Goal: Task Accomplishment & Management: Complete application form

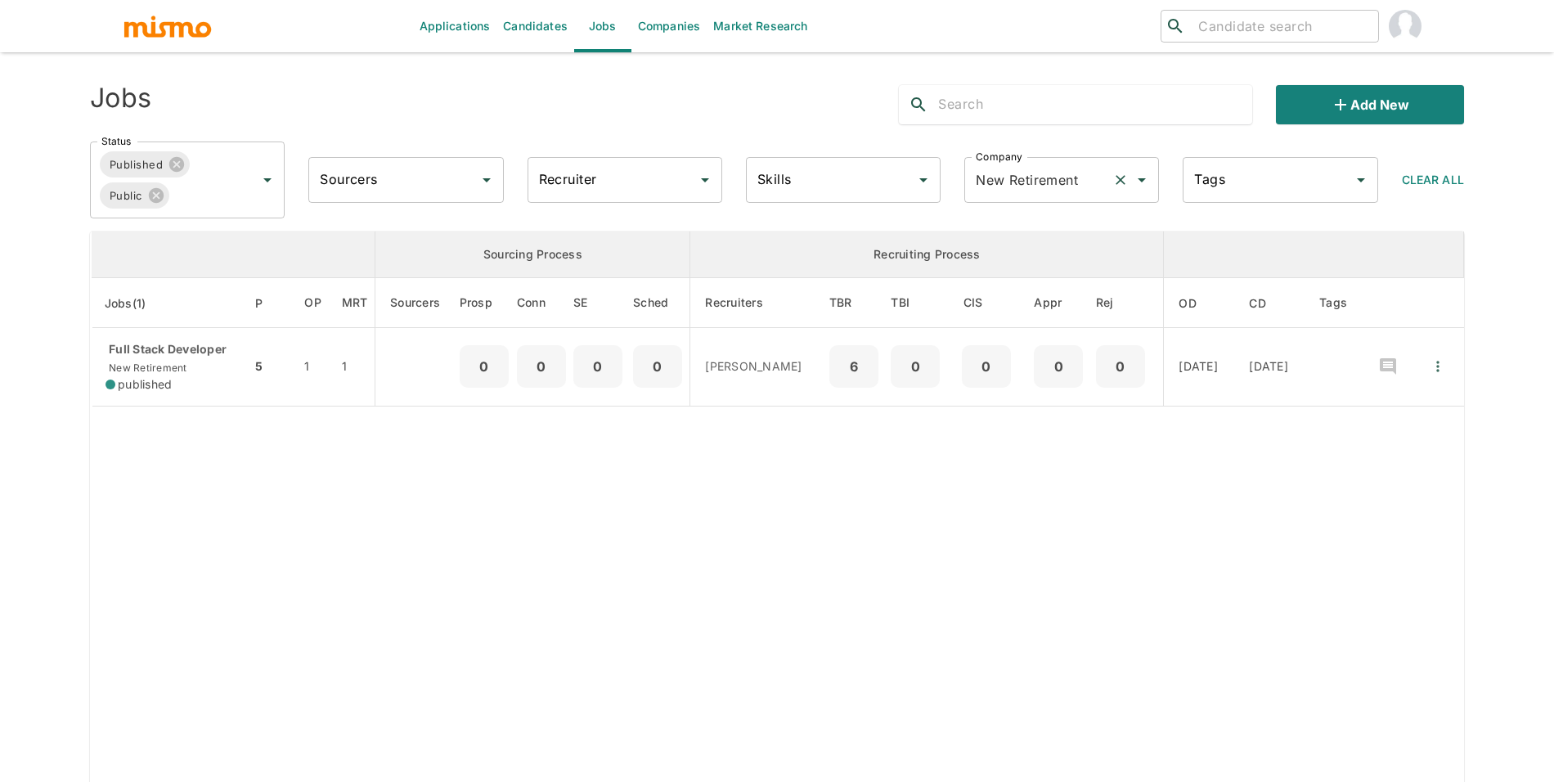
click at [980, 186] on input "New Retirement" at bounding box center [1038, 179] width 134 height 31
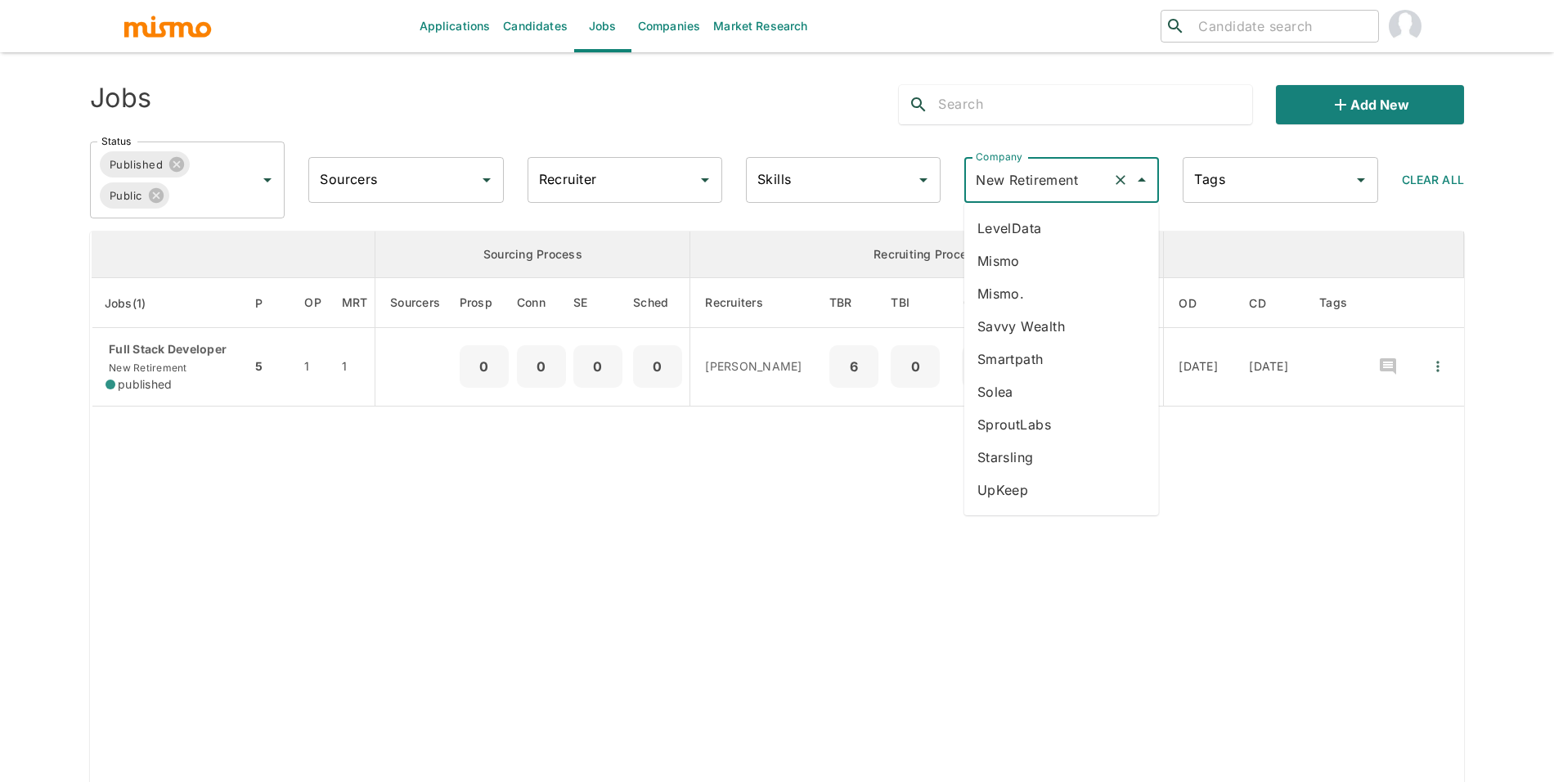
scroll to position [204, 0]
click at [1103, 351] on li "Smartpath" at bounding box center [1061, 349] width 195 height 33
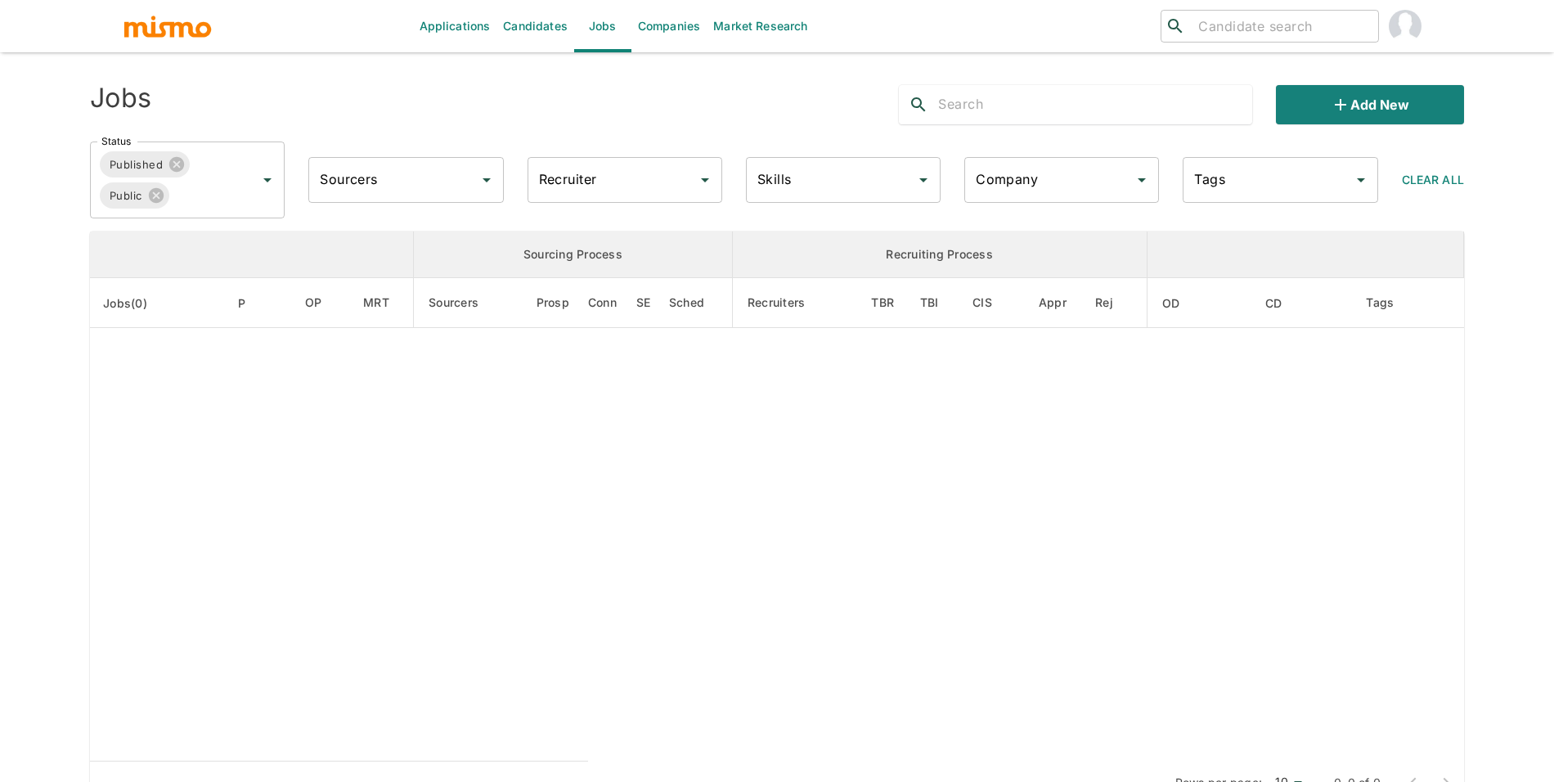
type input "Smartpath"
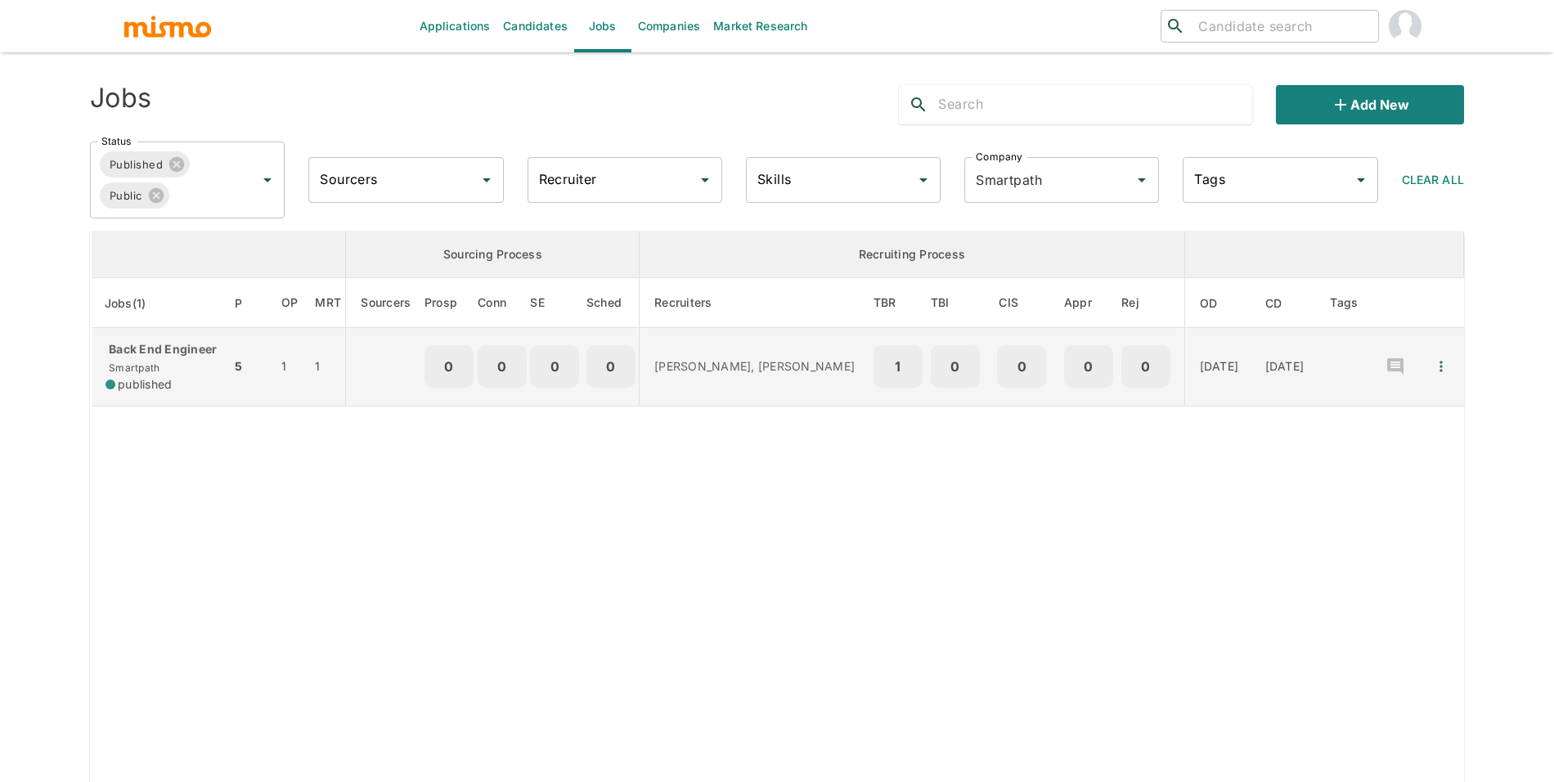
click at [346, 397] on td "enhanced table" at bounding box center [385, 367] width 79 height 79
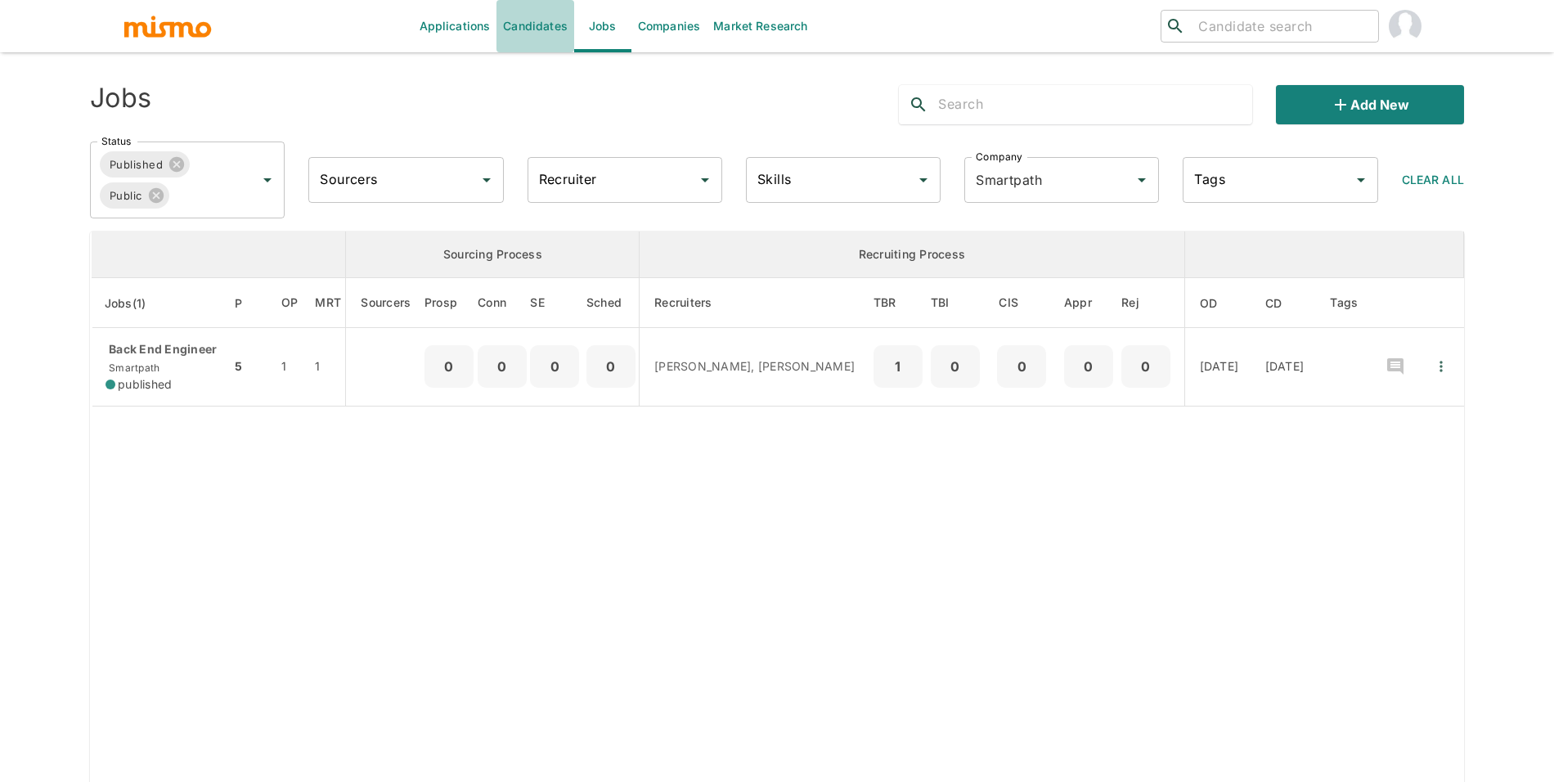
click at [559, 34] on link "Candidates" at bounding box center [535, 26] width 78 height 52
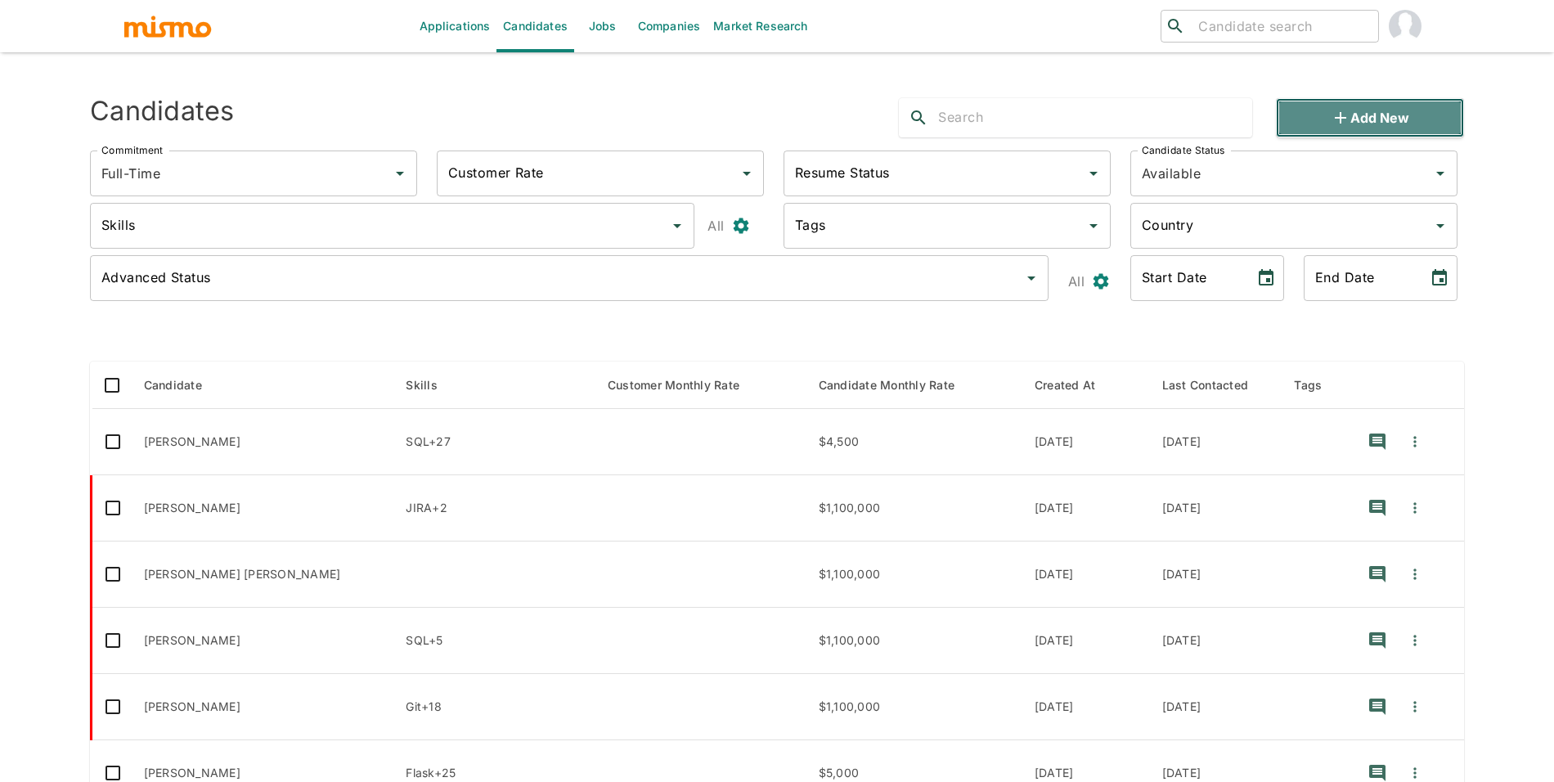
click at [1384, 128] on button "Add new" at bounding box center [1370, 117] width 188 height 39
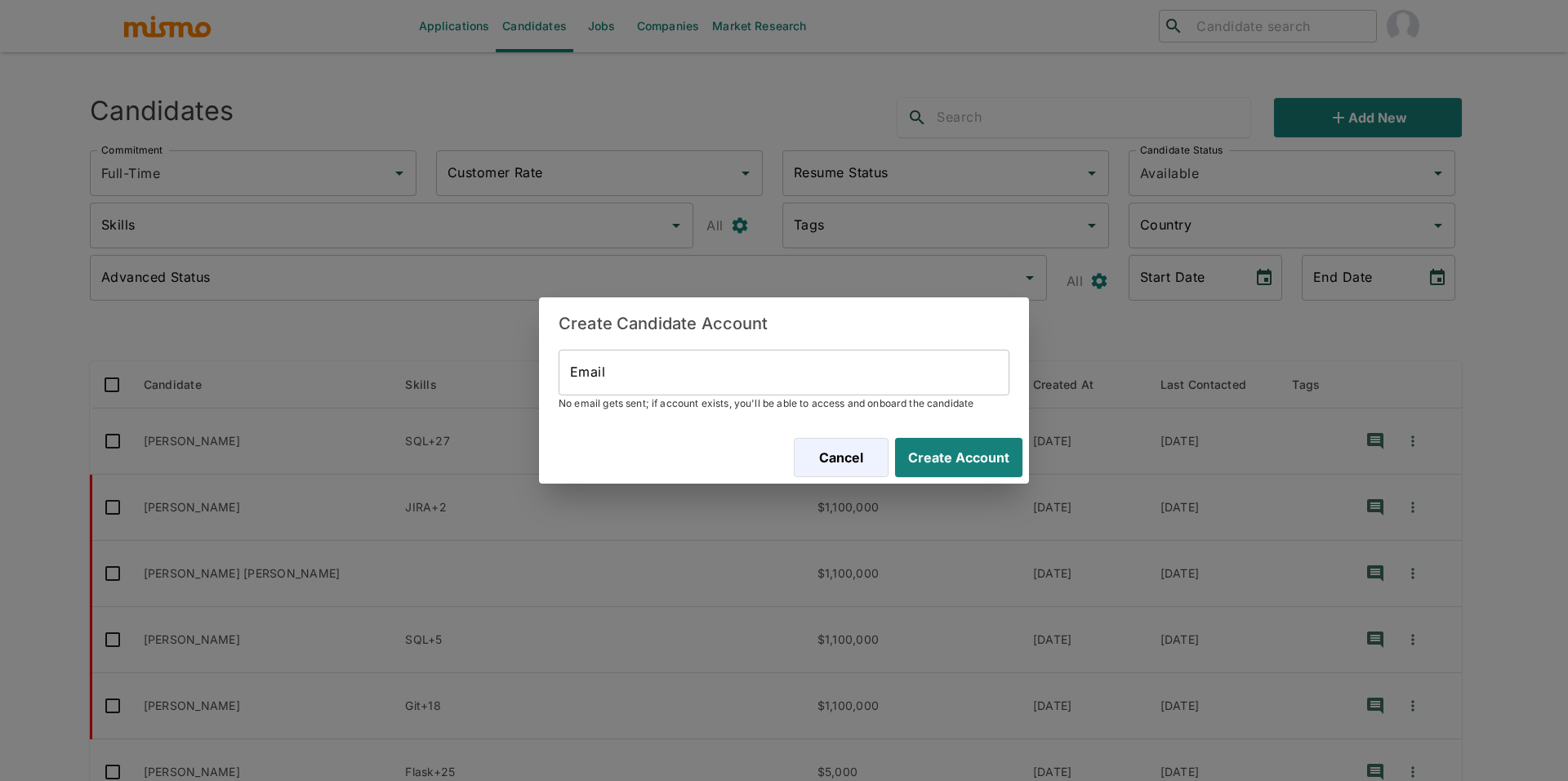
click at [906, 352] on input "Email" at bounding box center [783, 373] width 450 height 46
paste input "[EMAIL_ADDRESS][DOMAIN_NAME]"
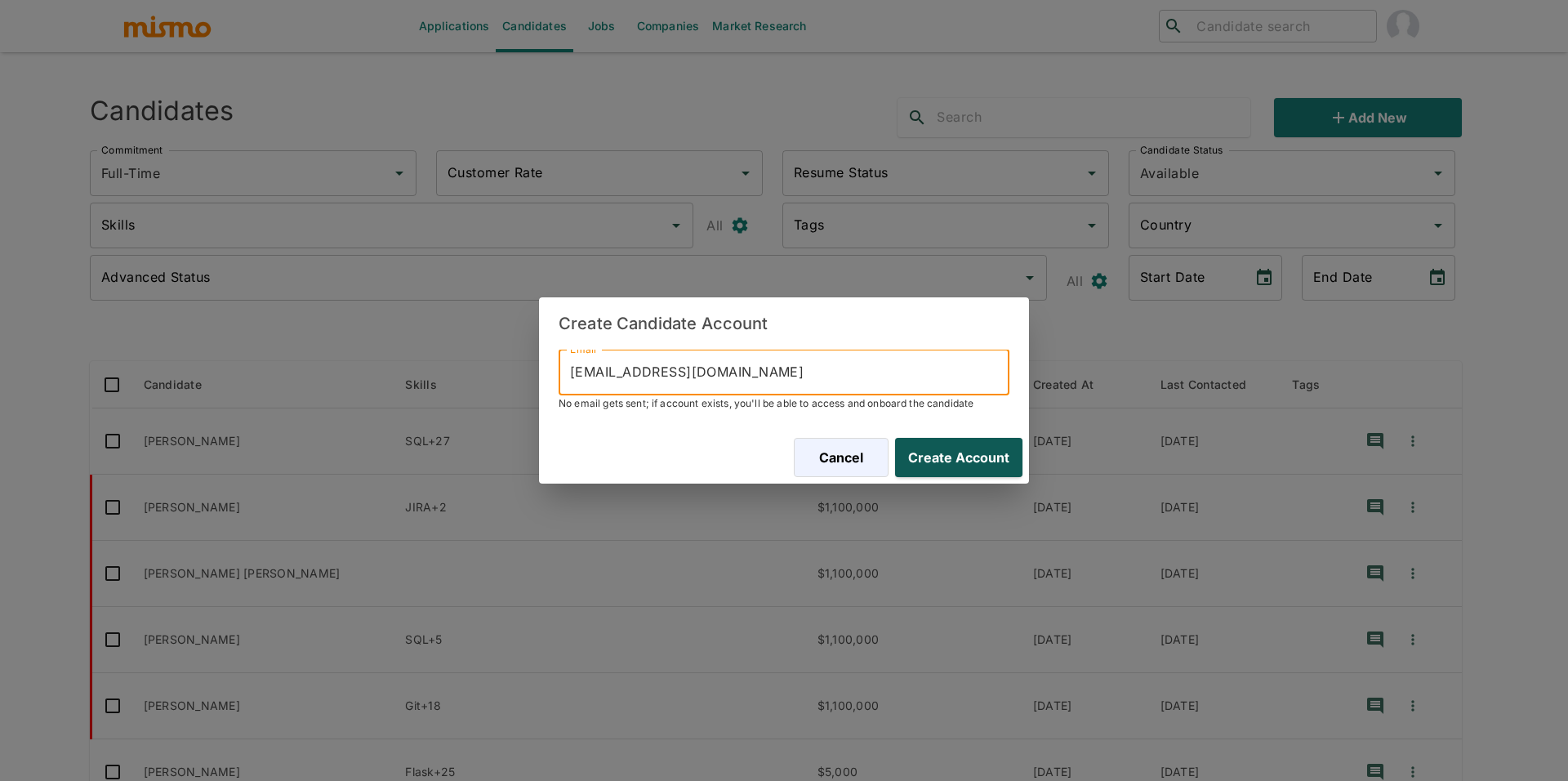
type input "[EMAIL_ADDRESS][DOMAIN_NAME]"
click at [977, 468] on button "Create Account" at bounding box center [956, 456] width 134 height 39
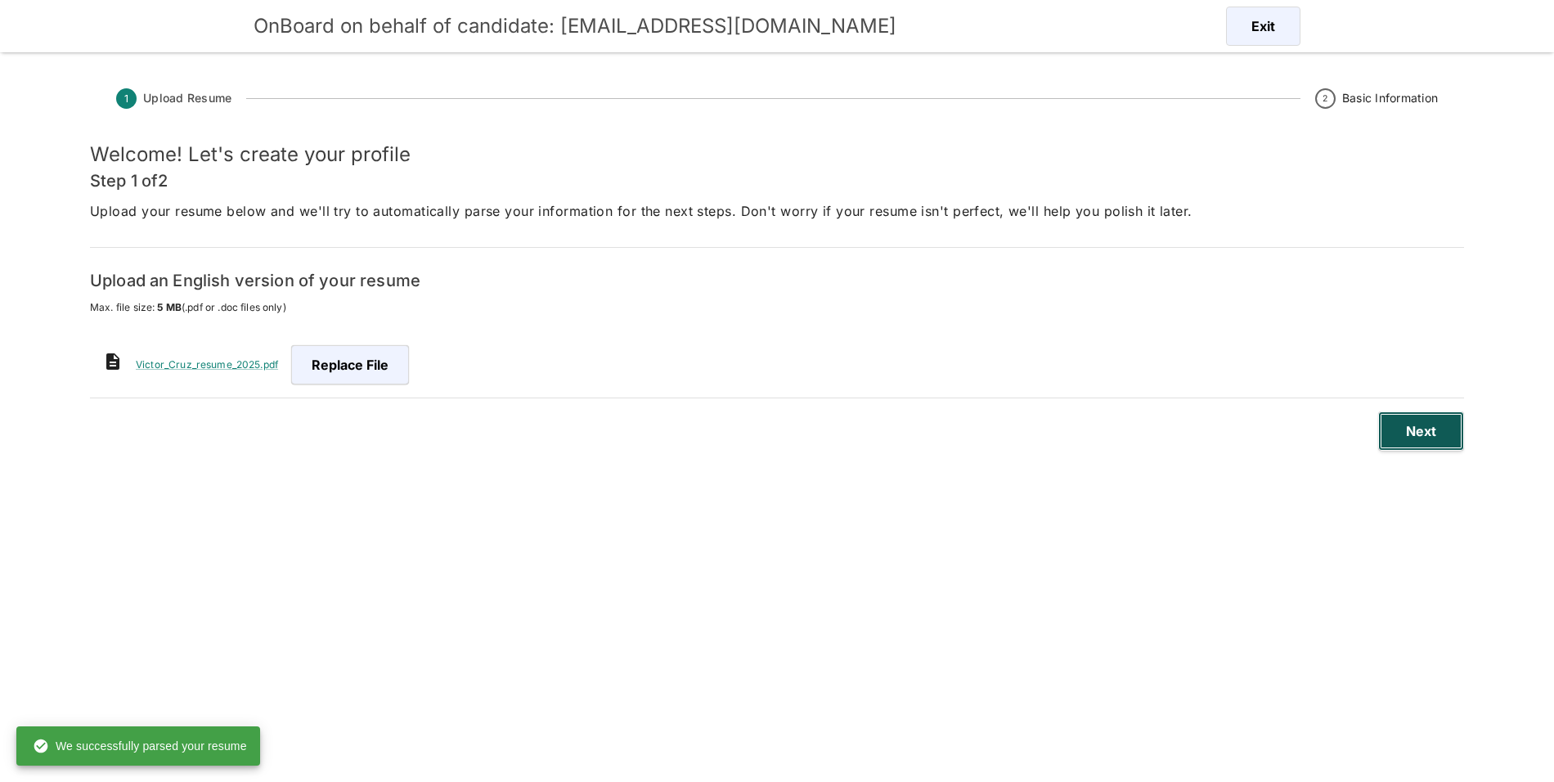
click at [1437, 433] on button "Next" at bounding box center [1421, 430] width 86 height 39
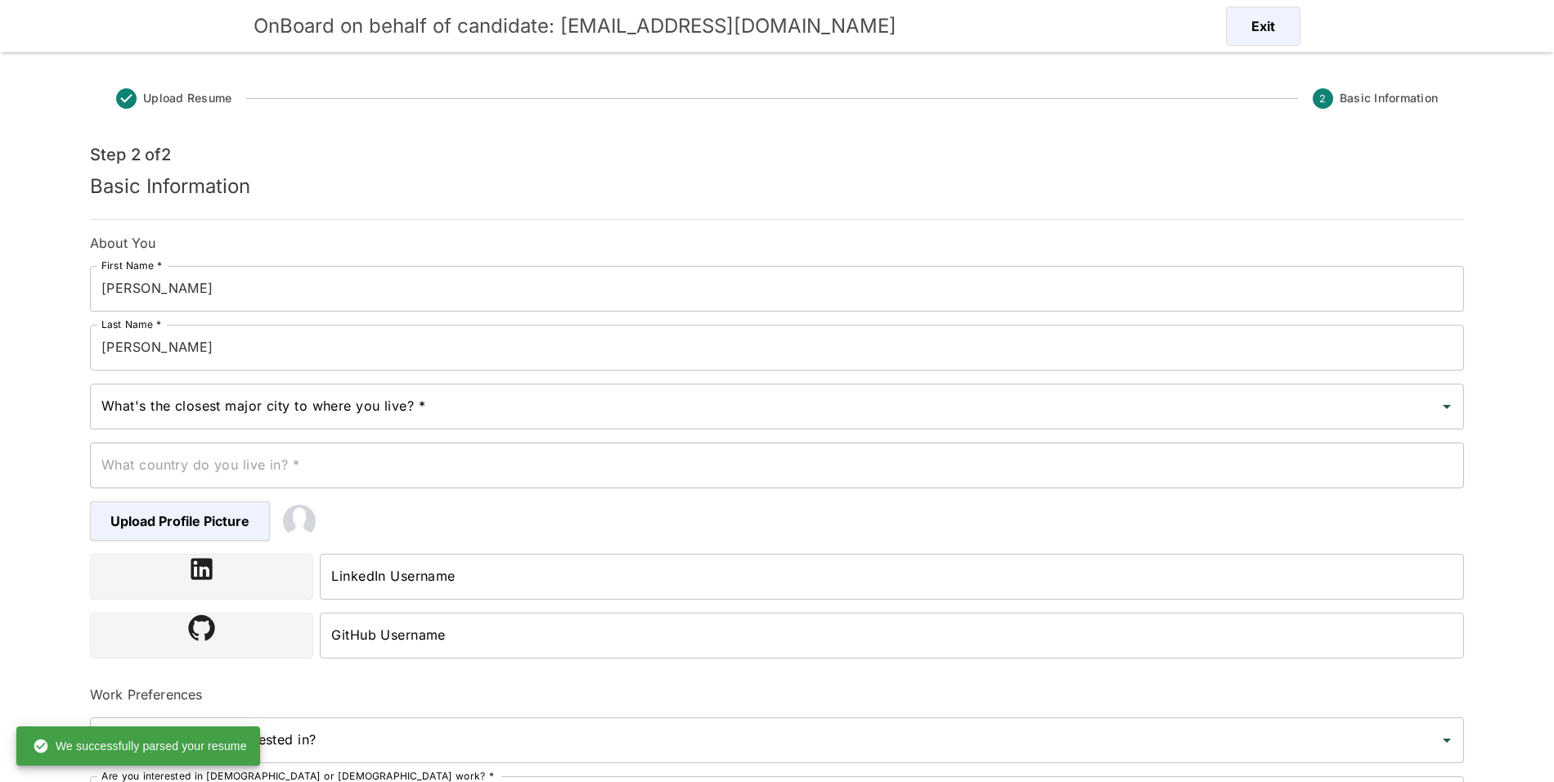
click at [394, 417] on input "What's the closest major city to where you live? *" at bounding box center [764, 406] width 1335 height 31
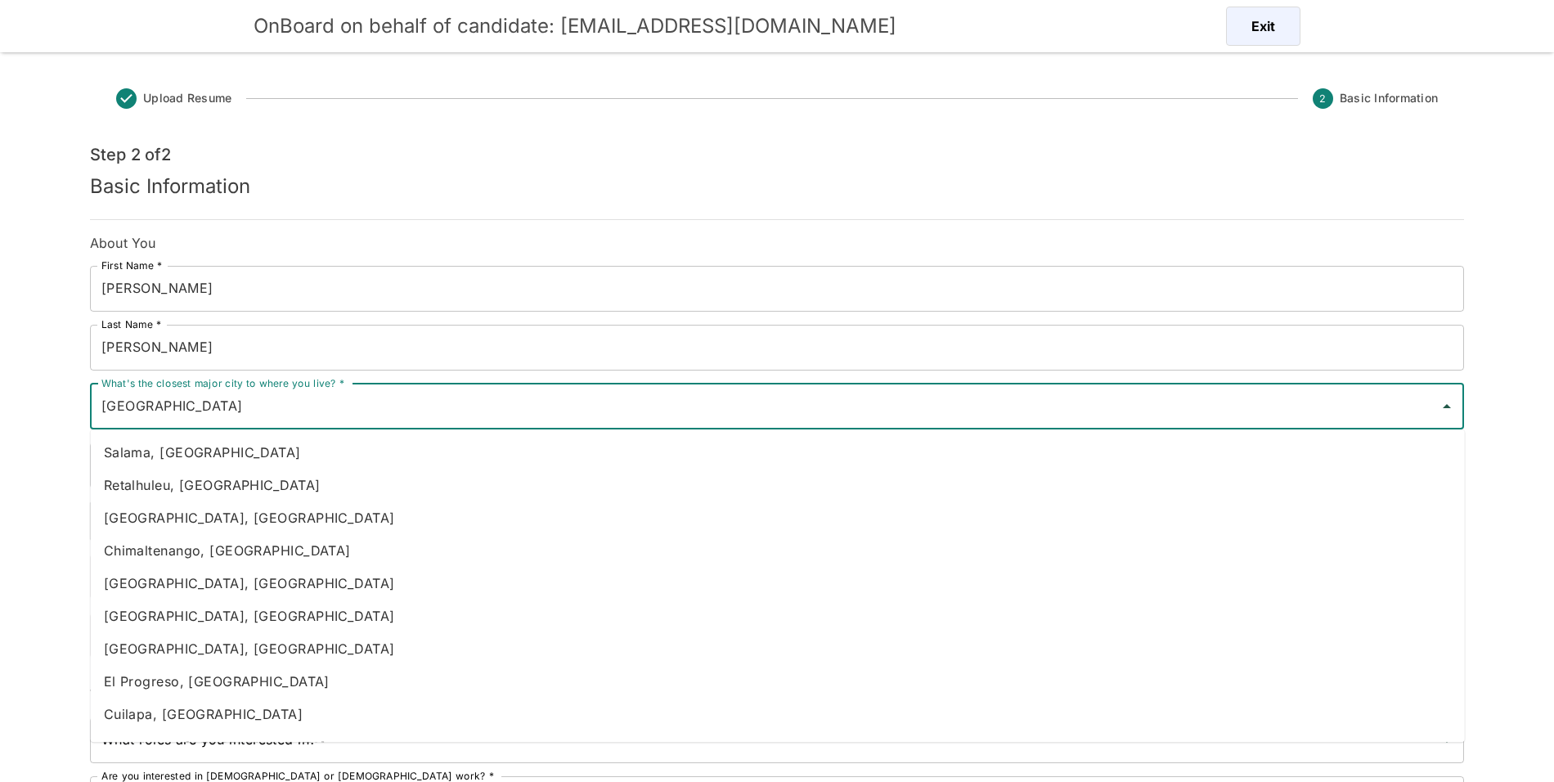
click at [241, 436] on li "Salama, [GEOGRAPHIC_DATA]" at bounding box center [778, 452] width 1374 height 33
type input "Salama, [GEOGRAPHIC_DATA]"
type input "[GEOGRAPHIC_DATA]"
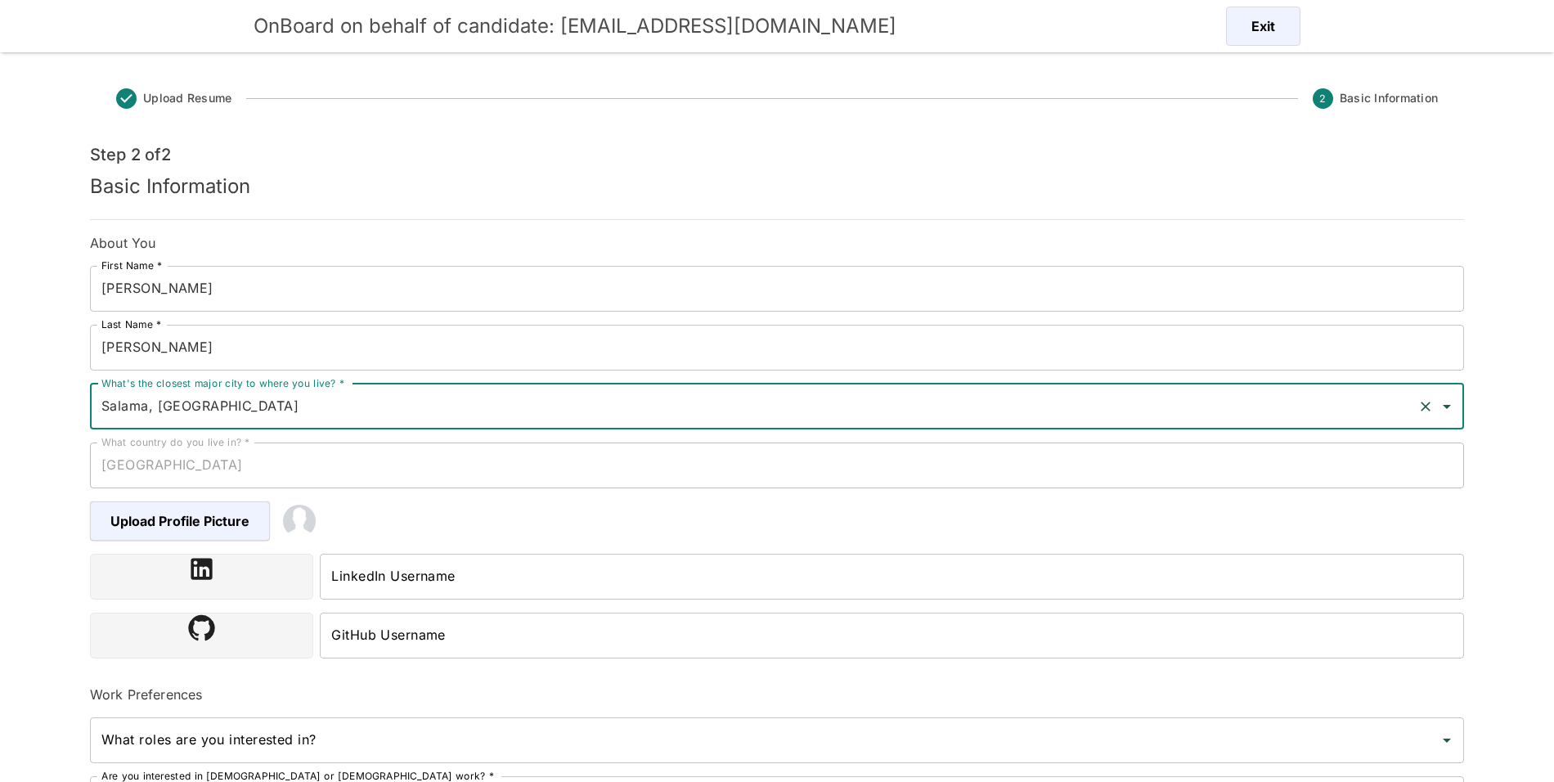
type input "Salama, [GEOGRAPHIC_DATA]"
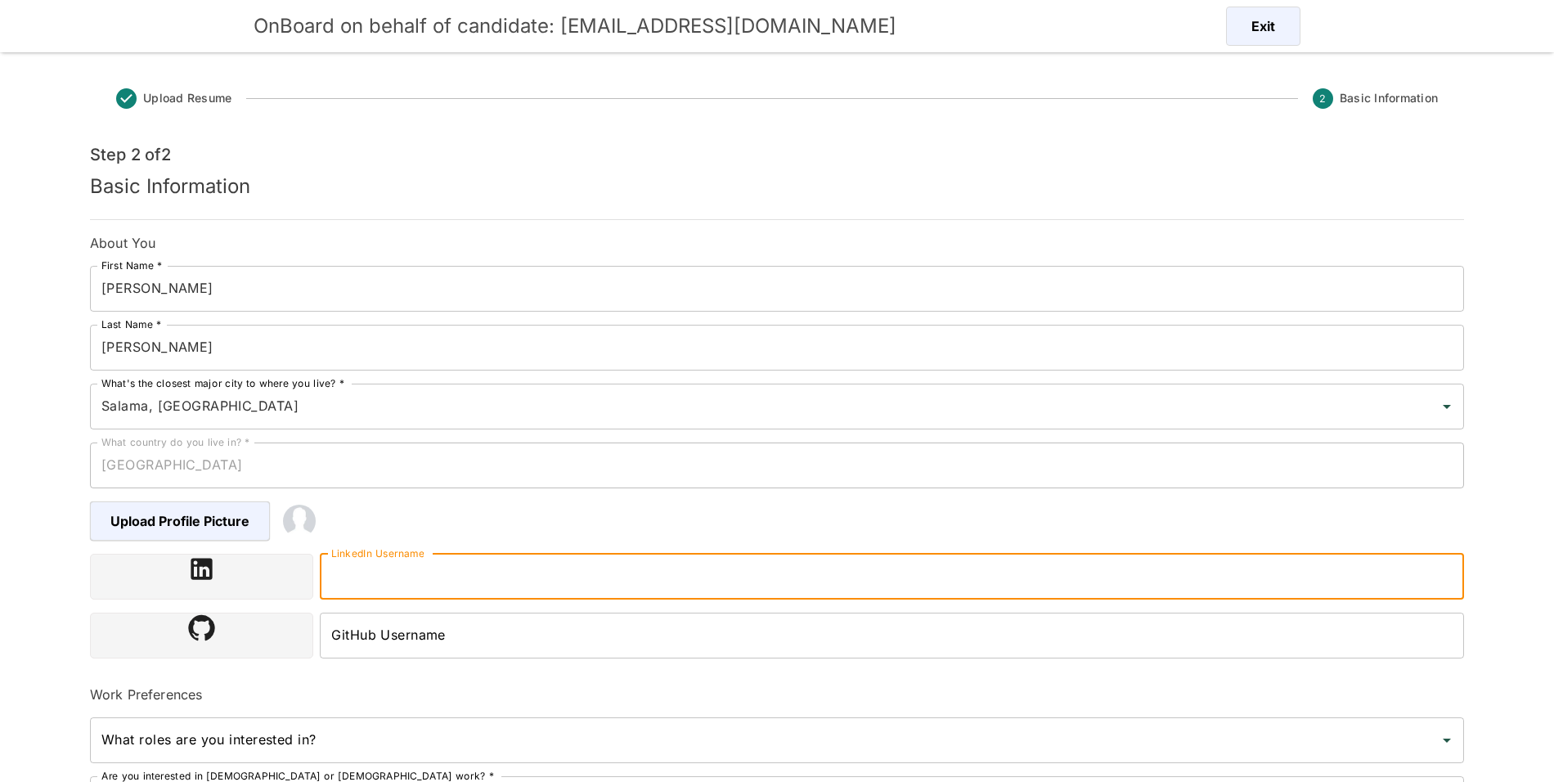
click at [449, 574] on input "LinkedIn Username" at bounding box center [892, 577] width 1144 height 46
paste input "[URL][DOMAIN_NAME][PERSON_NAME]"
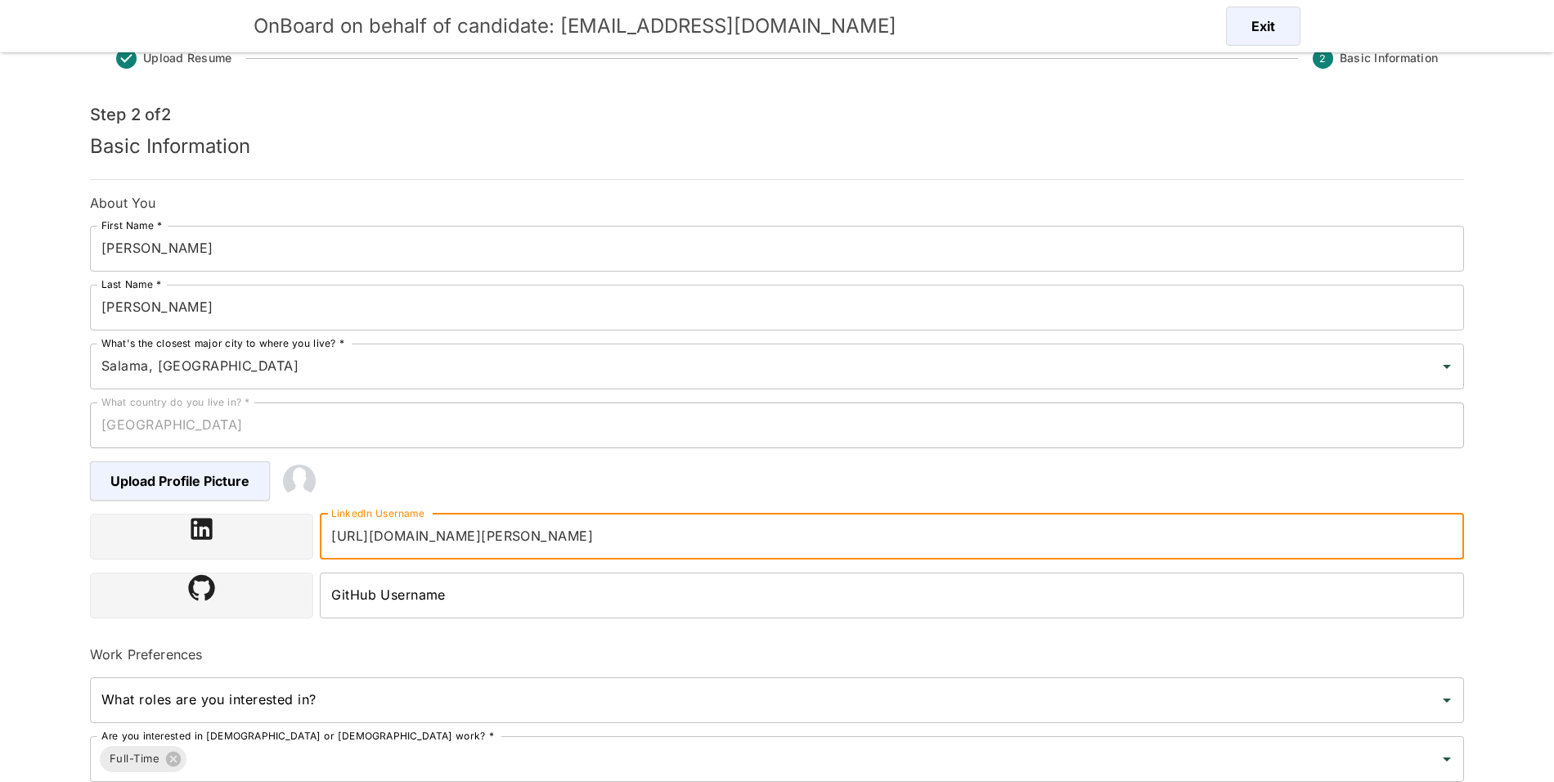
scroll to position [224, 0]
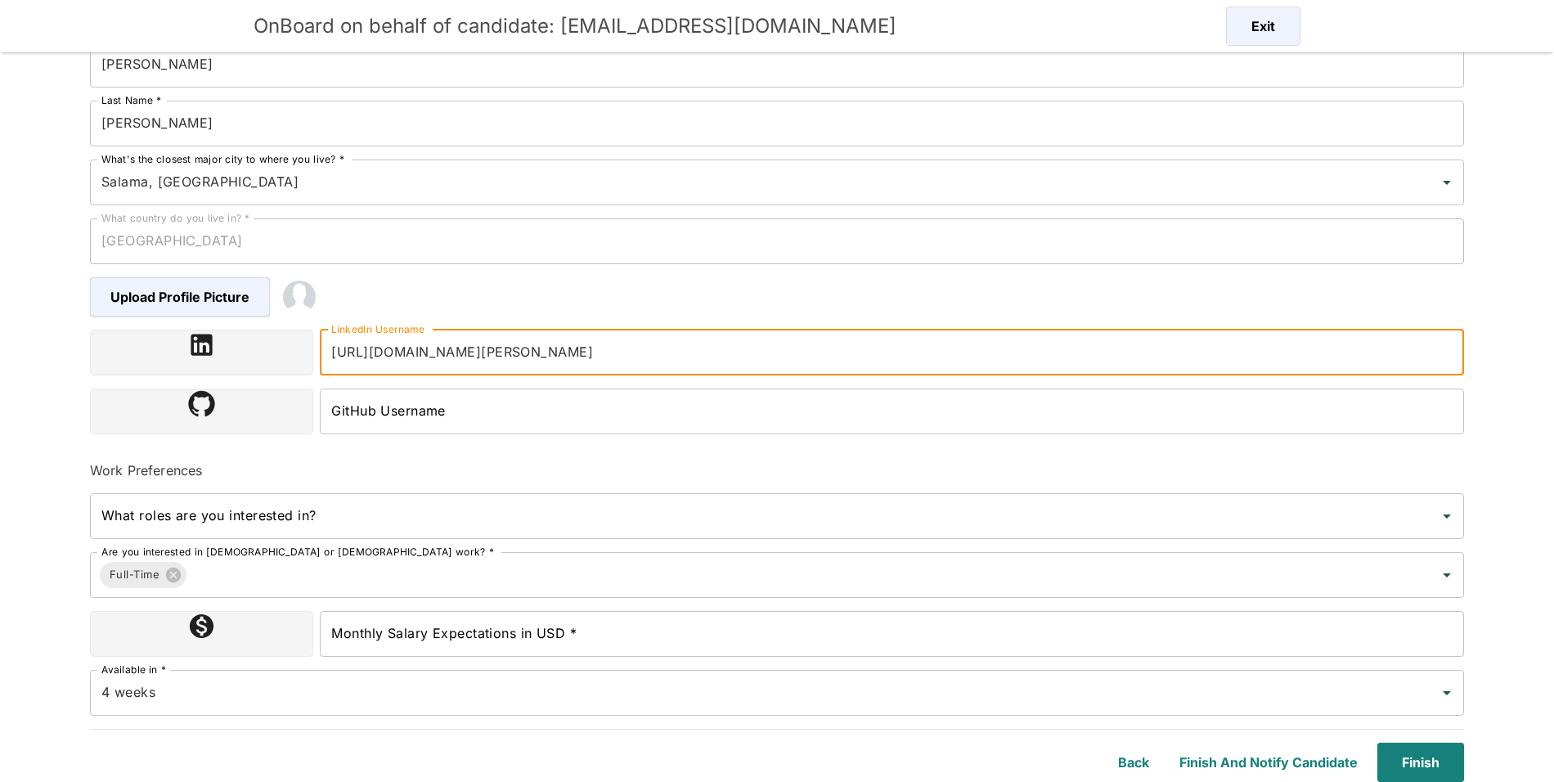
type input "[URL][DOMAIN_NAME][PERSON_NAME]"
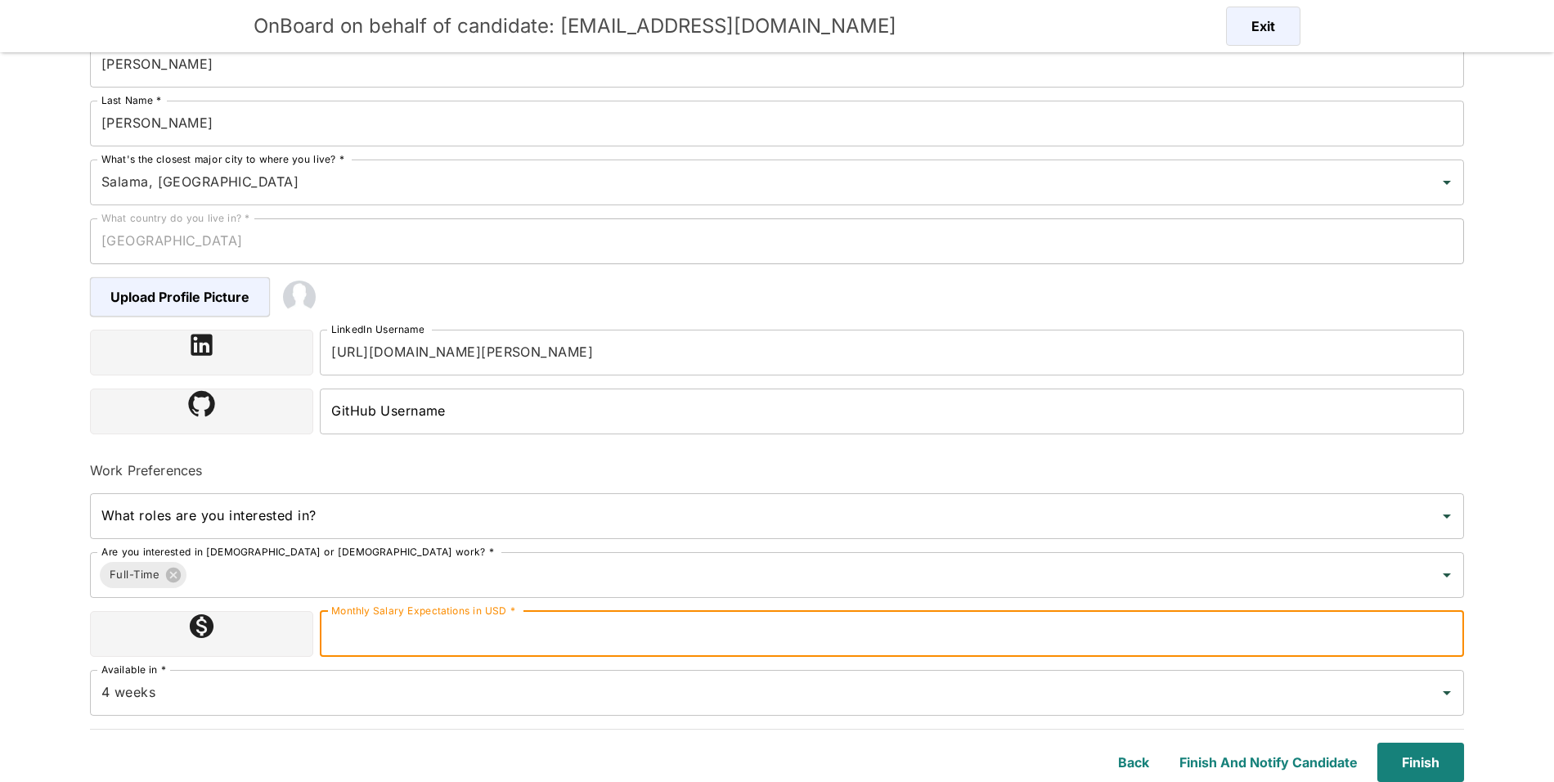
click at [578, 631] on input "Monthly Salary Expectations in USD *" at bounding box center [892, 634] width 1144 height 46
click at [294, 671] on div "4 weeks Available in *" at bounding box center [777, 693] width 1374 height 46
type input "7000"
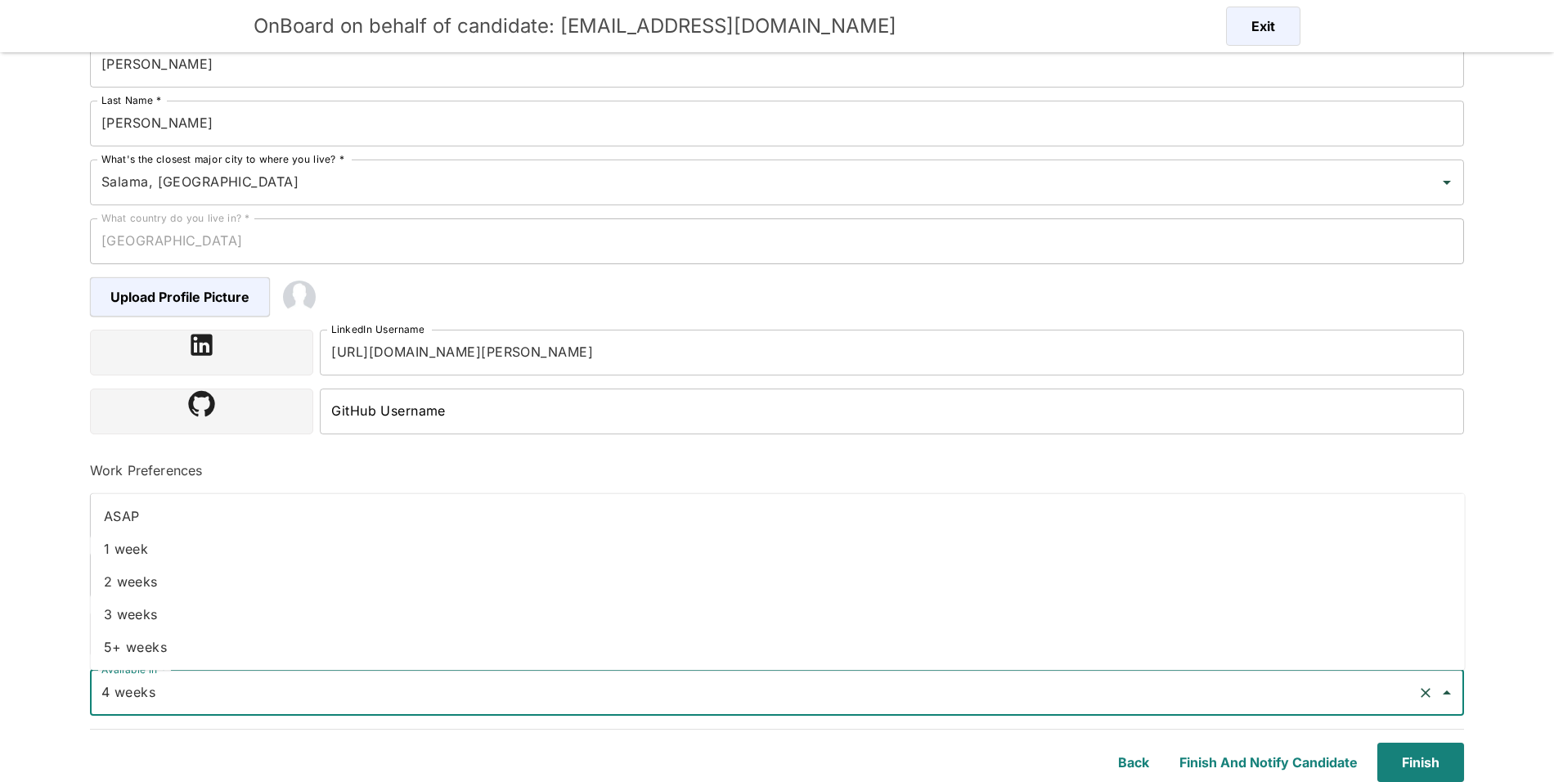
click at [211, 532] on li "1 week" at bounding box center [778, 548] width 1374 height 33
type input "1 week"
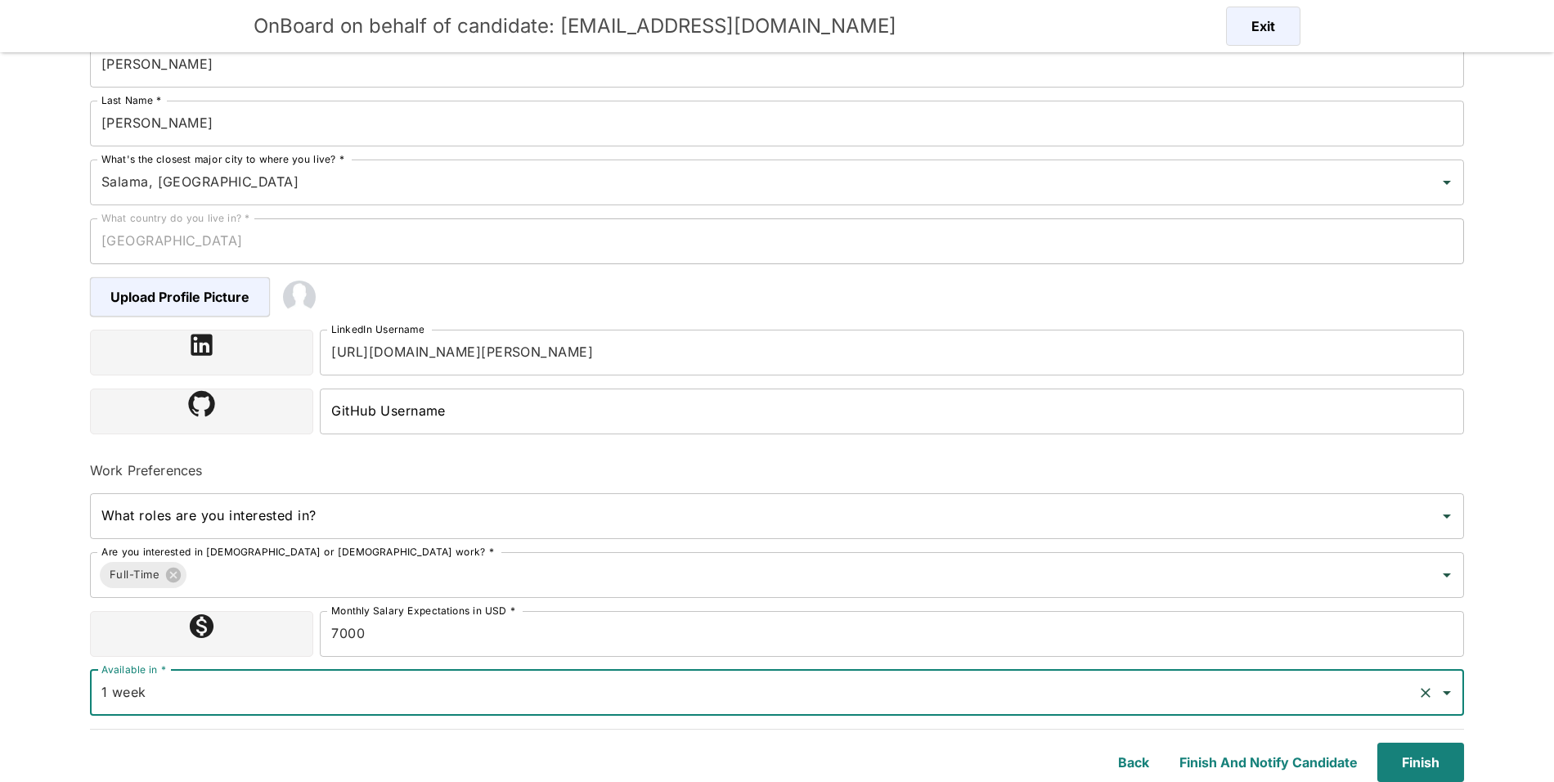
click at [731, 512] on input "What roles are you interested in?" at bounding box center [764, 515] width 1335 height 31
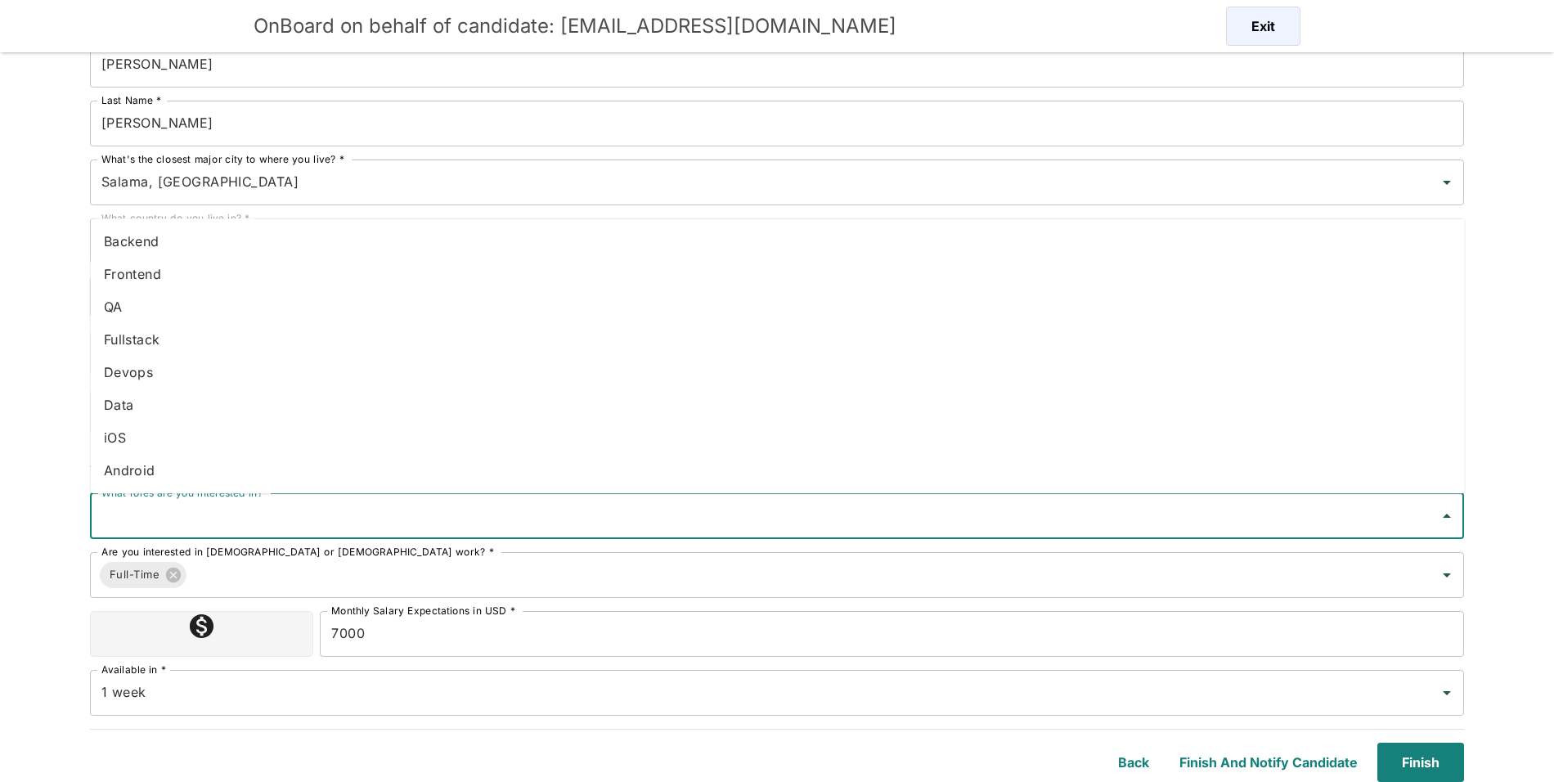
click at [729, 512] on input "What roles are you interested in?" at bounding box center [764, 515] width 1335 height 31
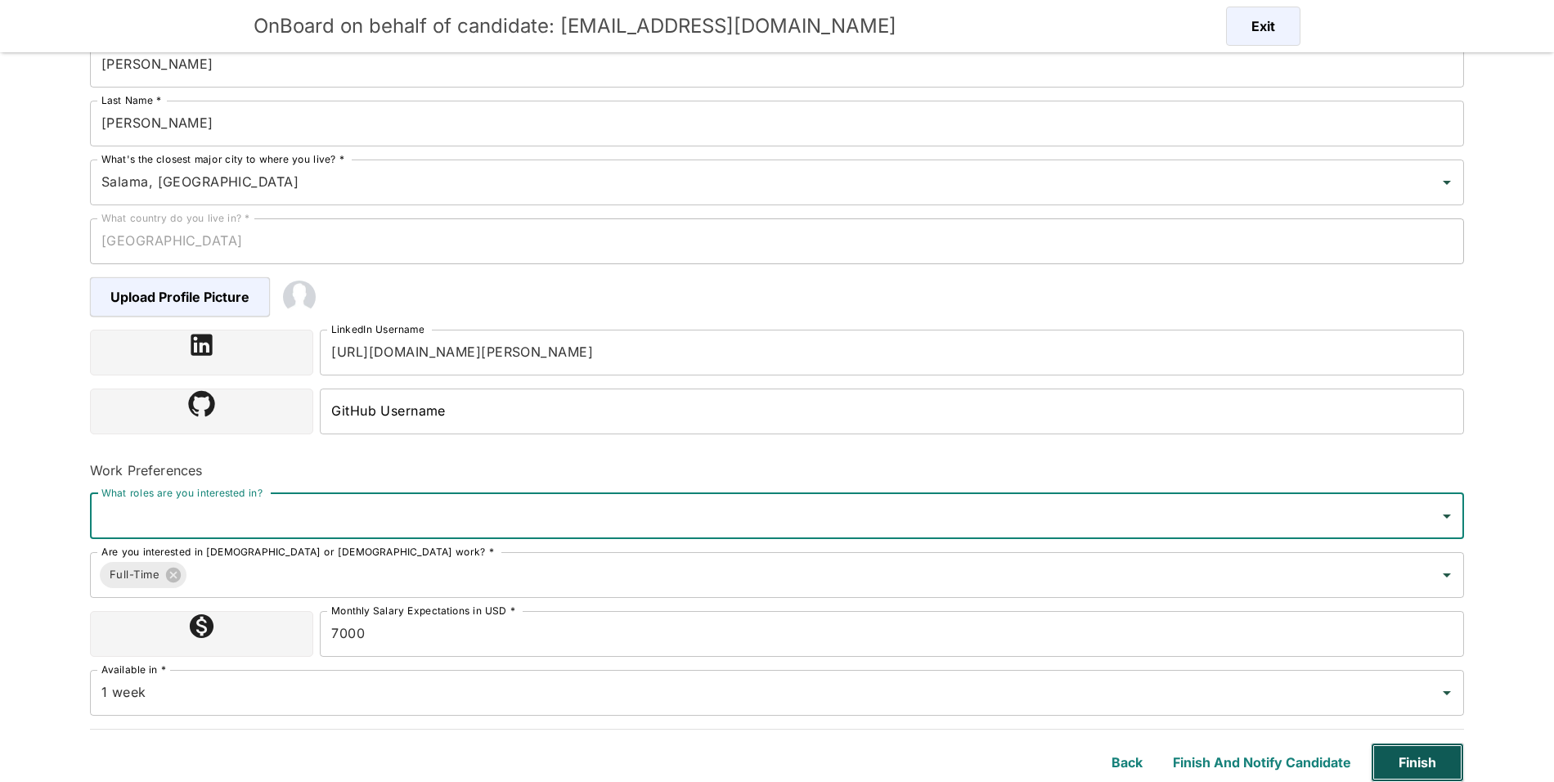
click at [1407, 757] on button "Finish" at bounding box center [1416, 761] width 93 height 39
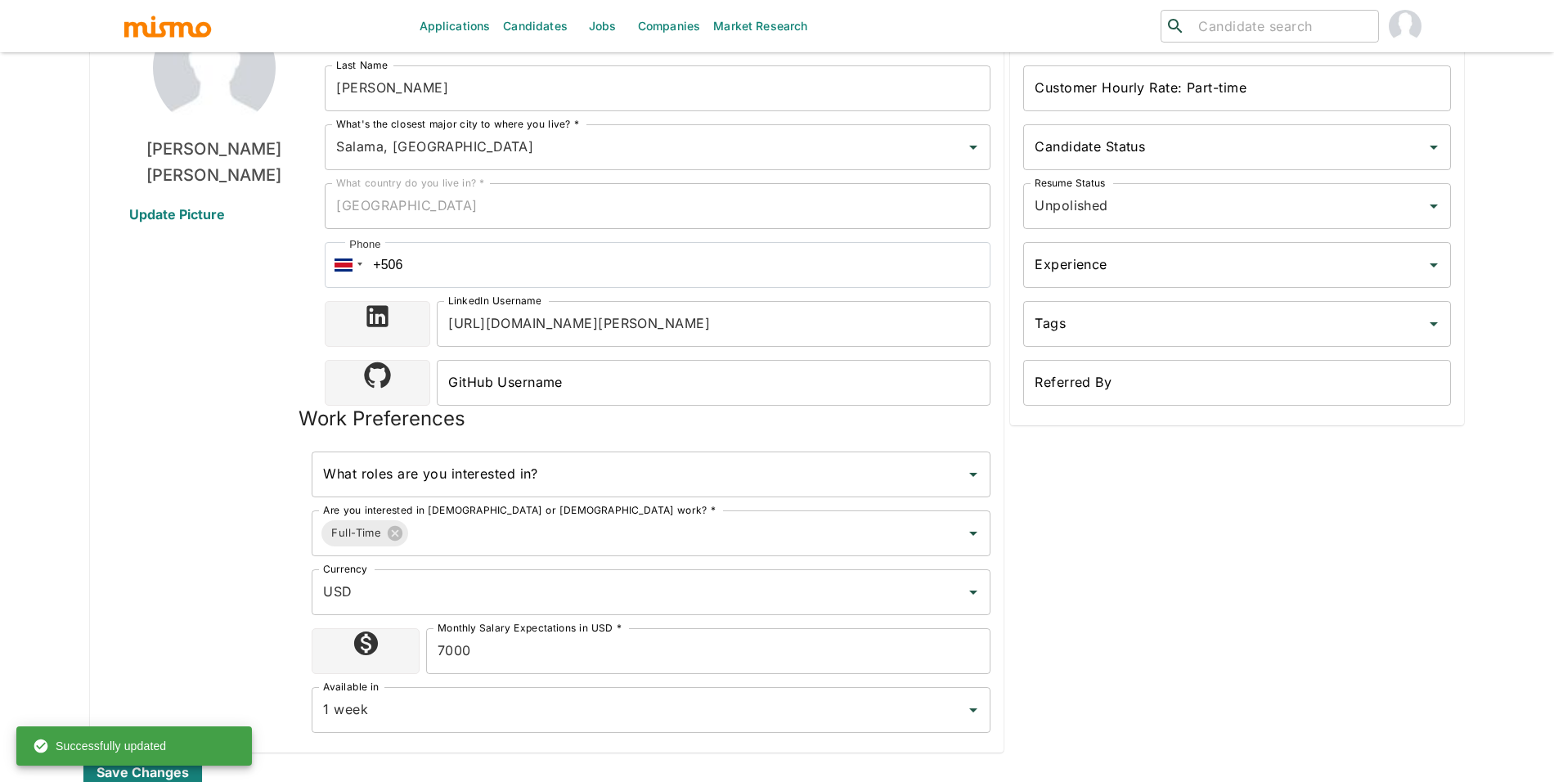
scroll to position [26, 0]
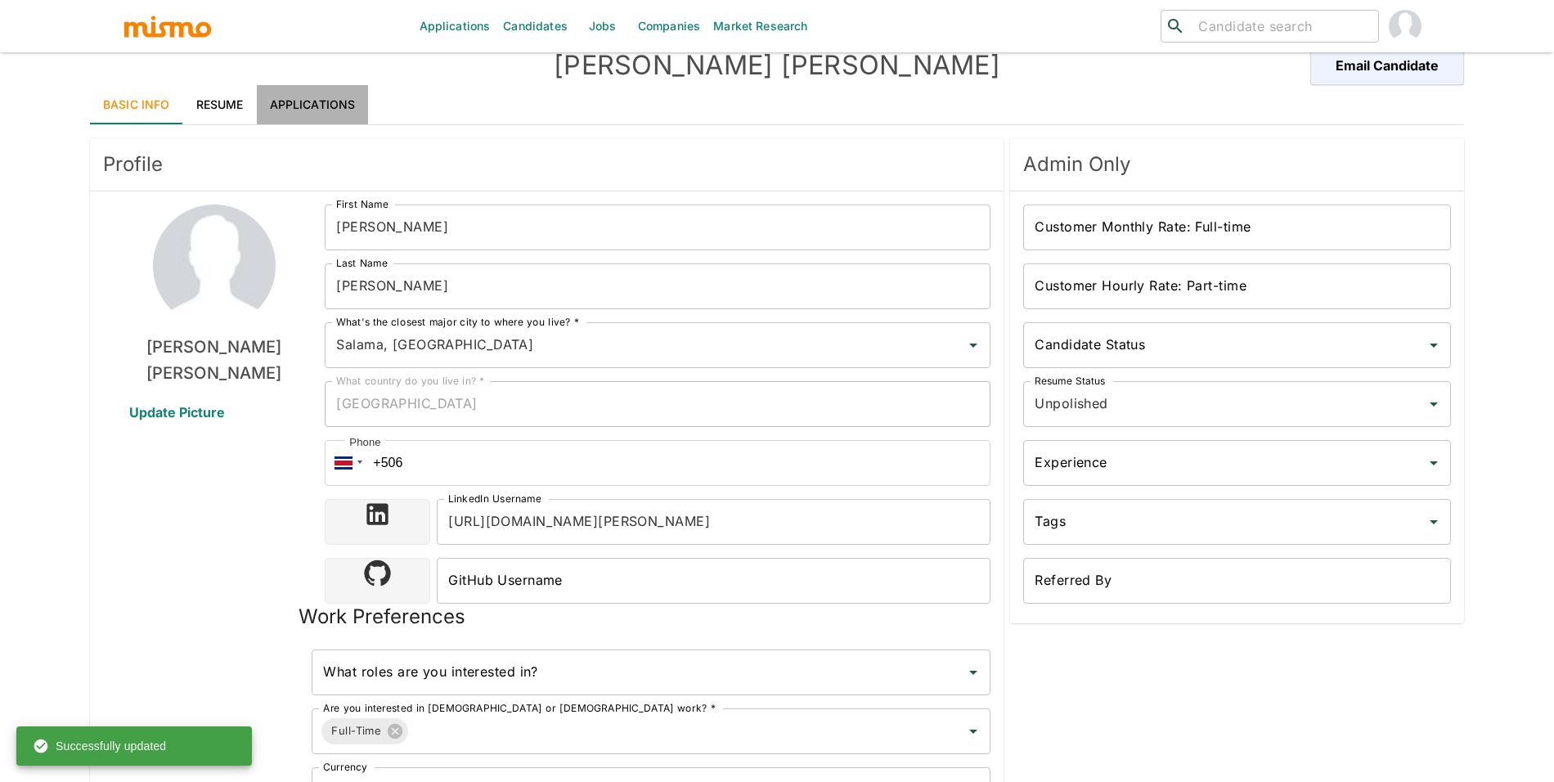
click at [351, 124] on link "Applications" at bounding box center [313, 104] width 112 height 39
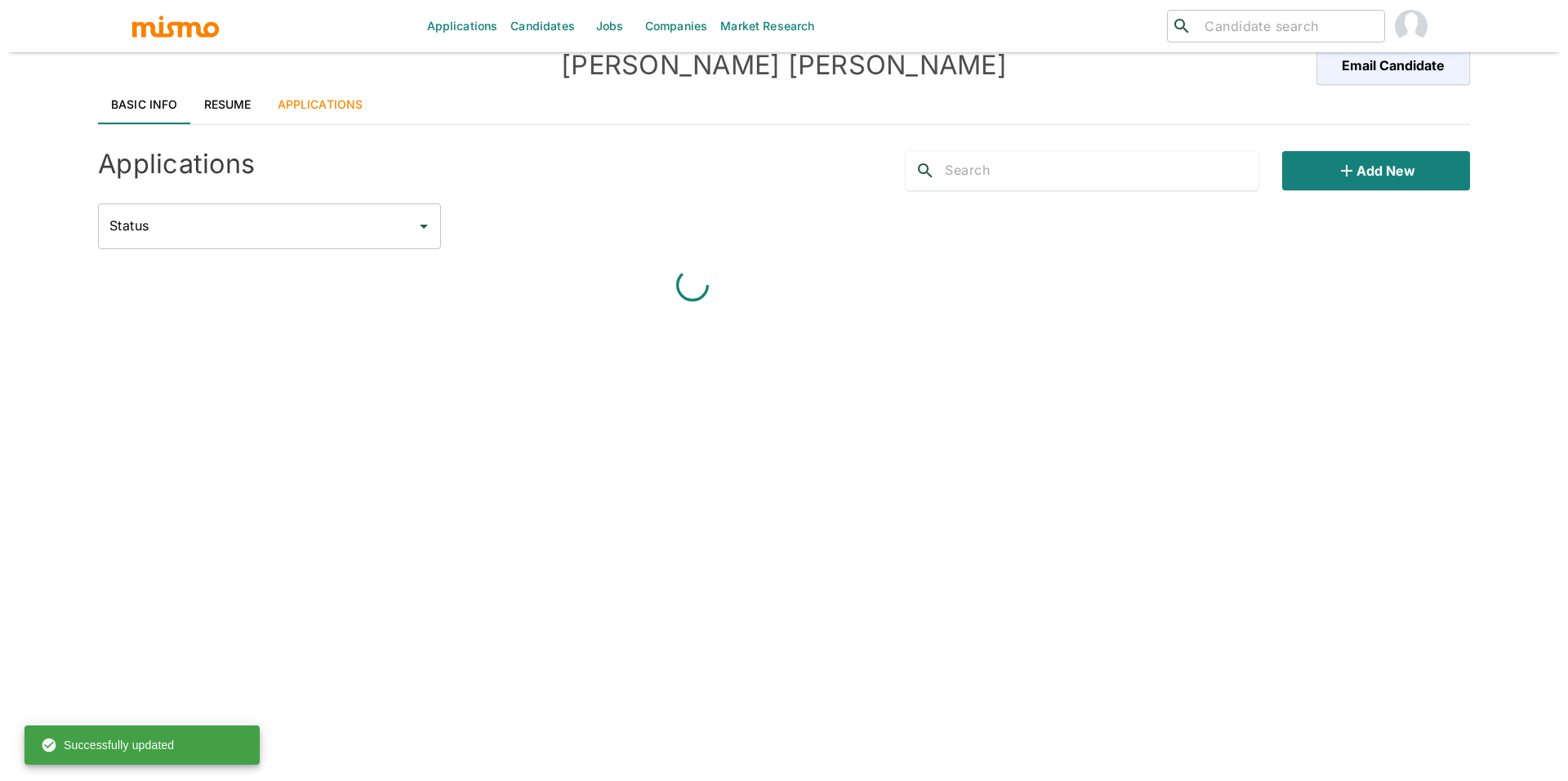
scroll to position [0, 0]
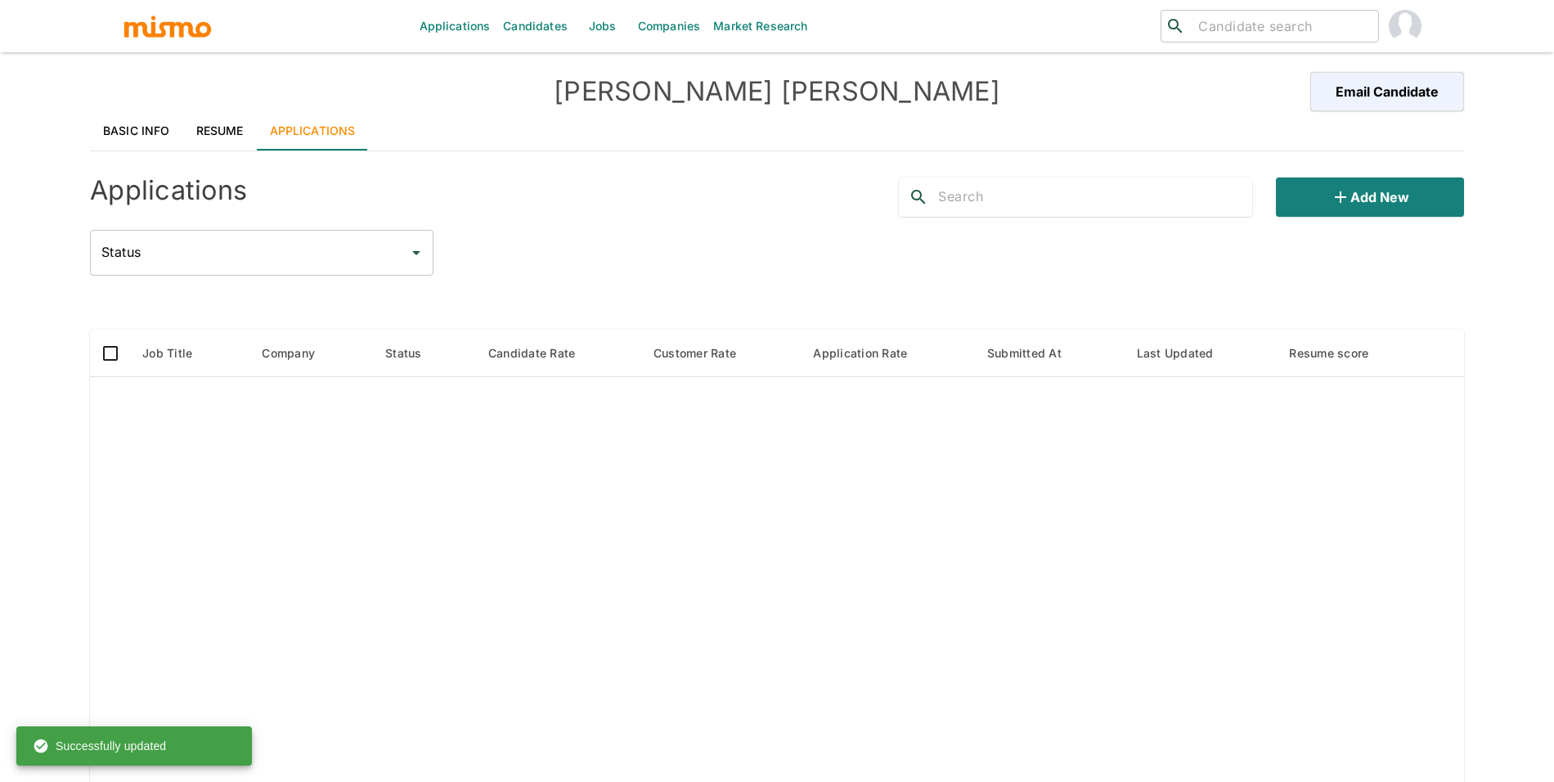
click at [1402, 221] on div "Applications Add new Status Status" at bounding box center [777, 219] width 1374 height 111
click at [1404, 210] on button "Add new" at bounding box center [1370, 196] width 188 height 39
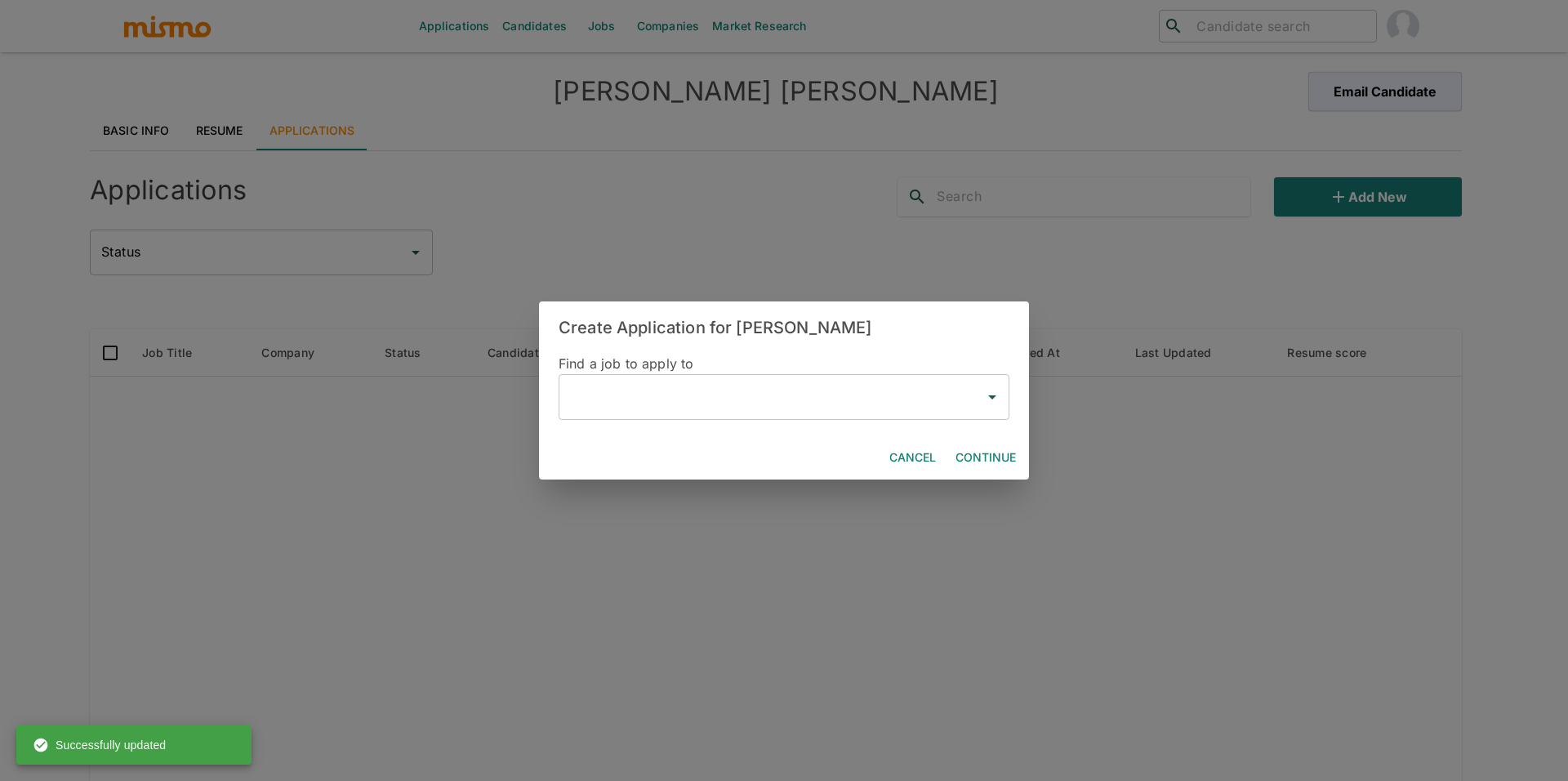
click at [683, 424] on div "Find a job to apply to ​" at bounding box center [784, 394] width 490 height 83
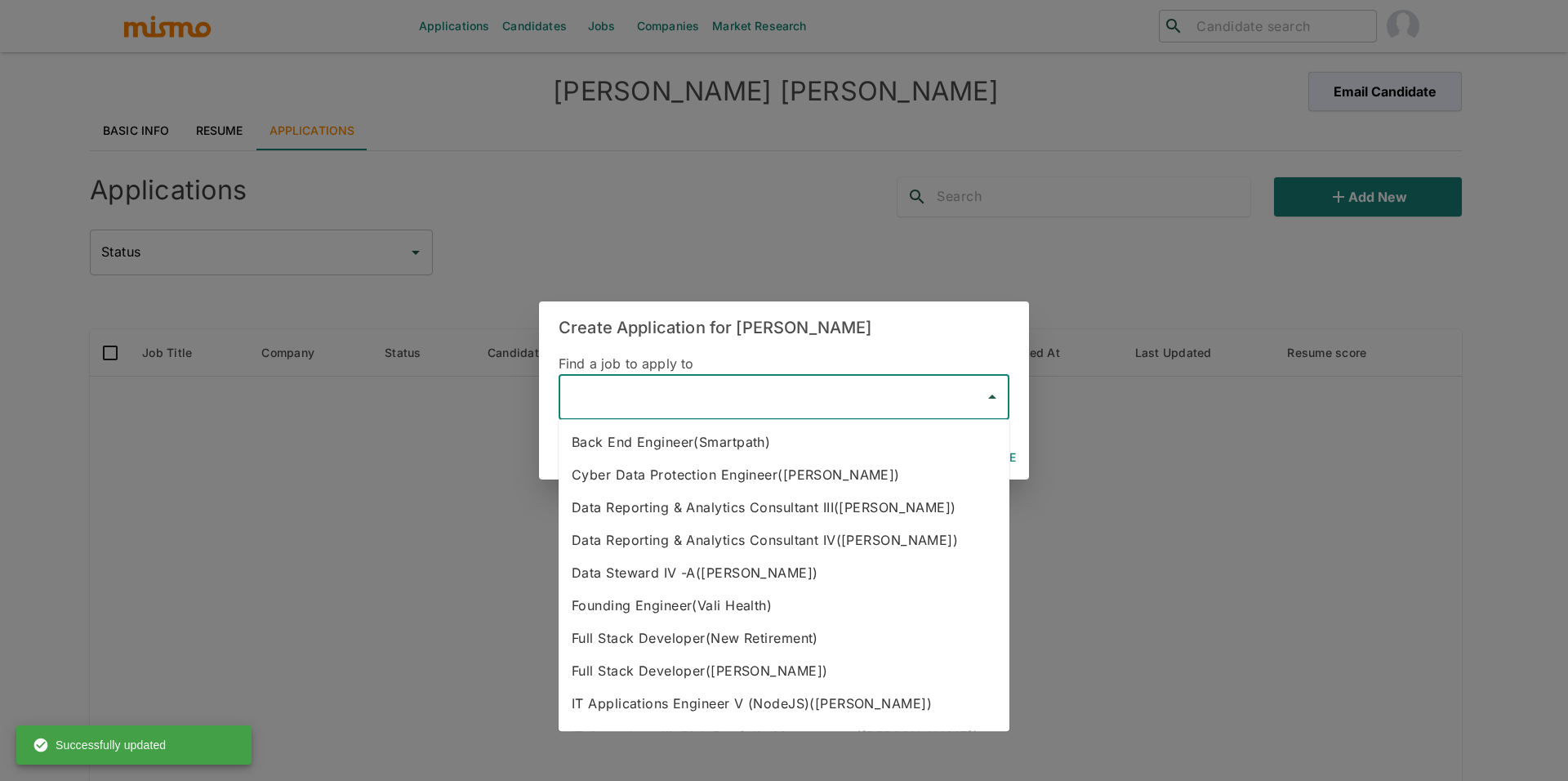
click at [724, 384] on input "text" at bounding box center [772, 396] width 411 height 31
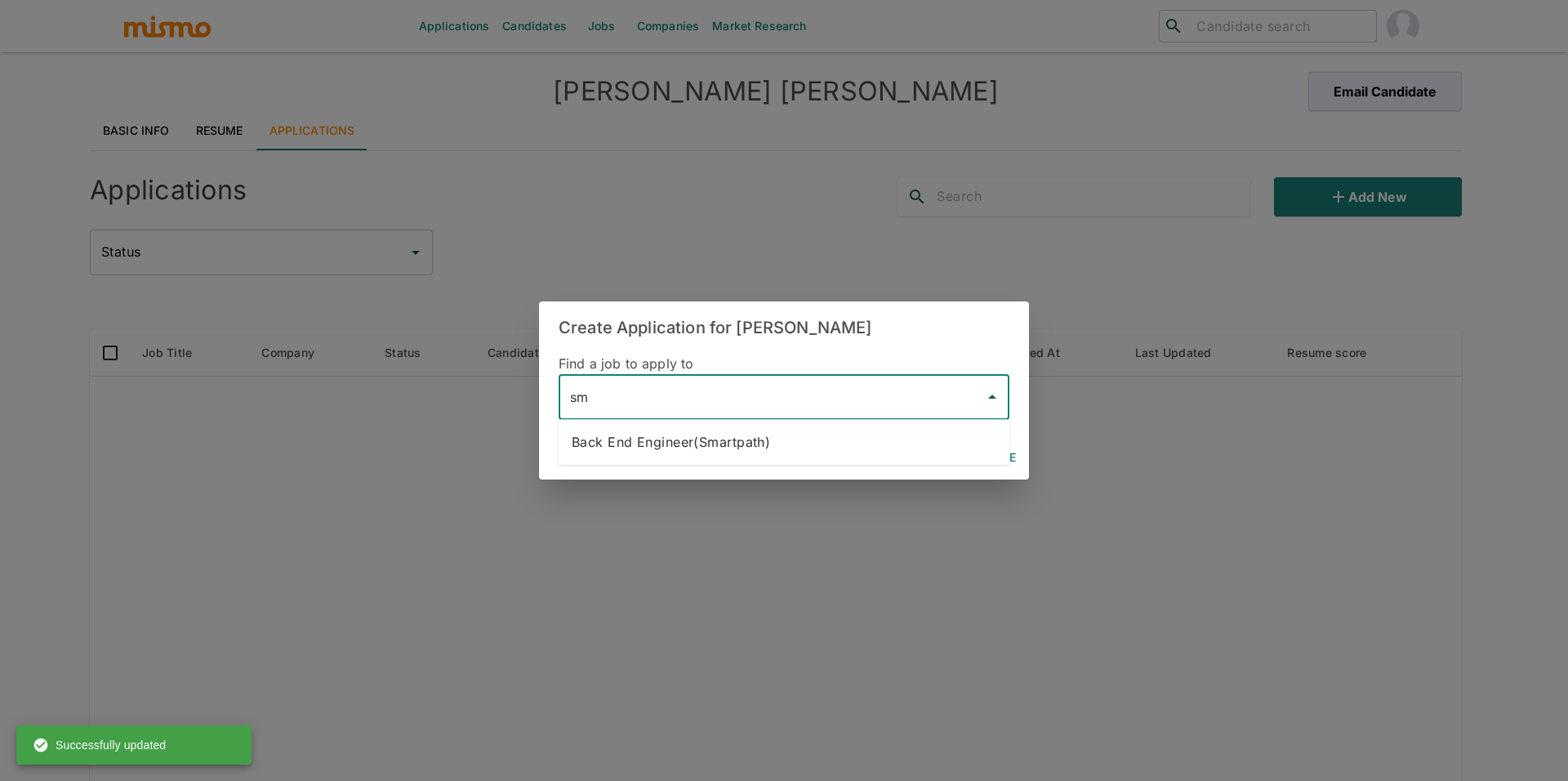
type input "sm"
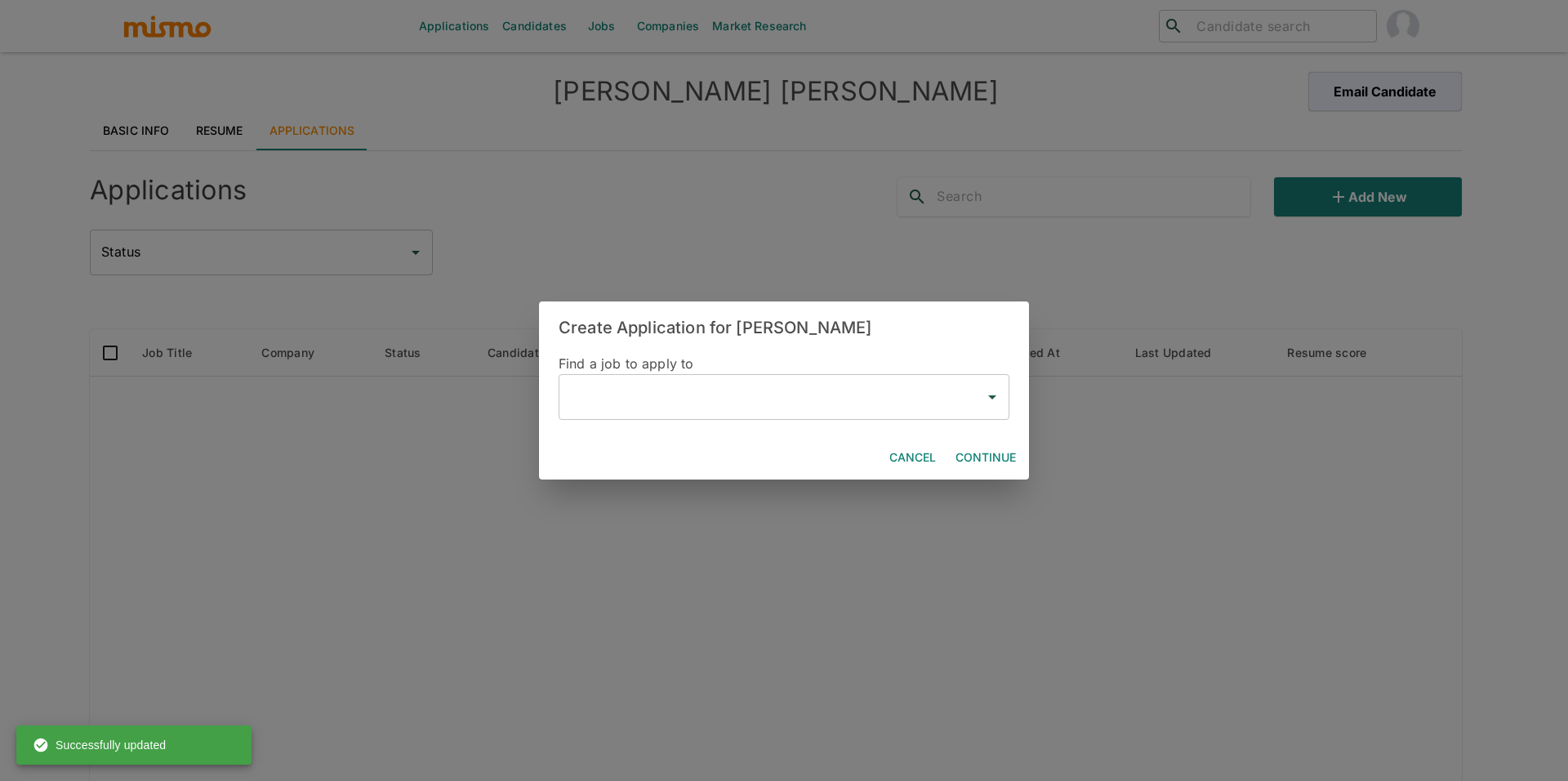
click at [718, 478] on div "Cancel Continue" at bounding box center [784, 457] width 490 height 43
click at [903, 398] on input "text" at bounding box center [772, 396] width 411 height 31
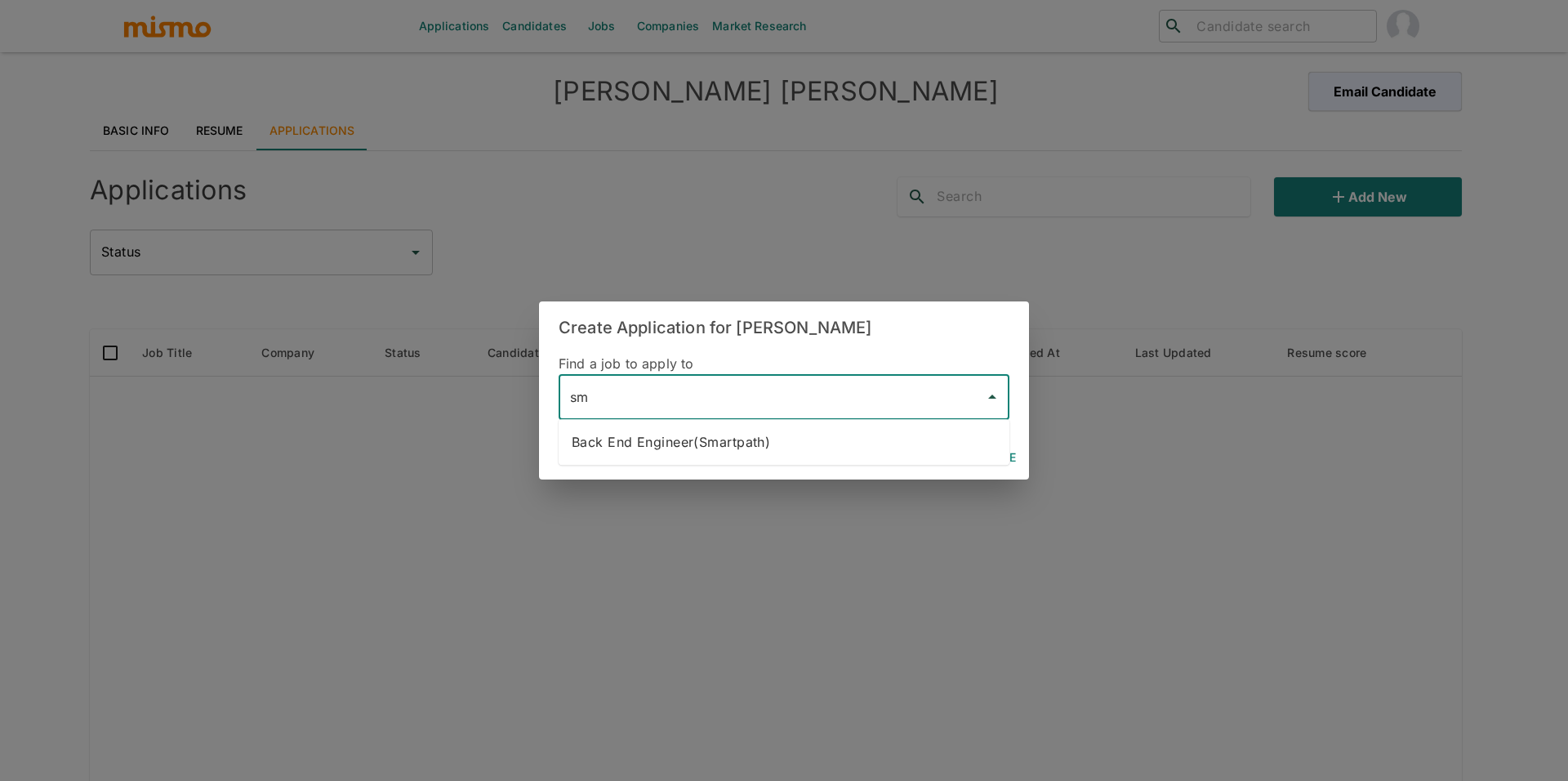
click at [846, 430] on li "Back End Engineer(Smartpath)" at bounding box center [783, 441] width 450 height 33
type input "Back End Engineer(Smartpath)"
click at [987, 450] on button "Continue" at bounding box center [986, 457] width 74 height 30
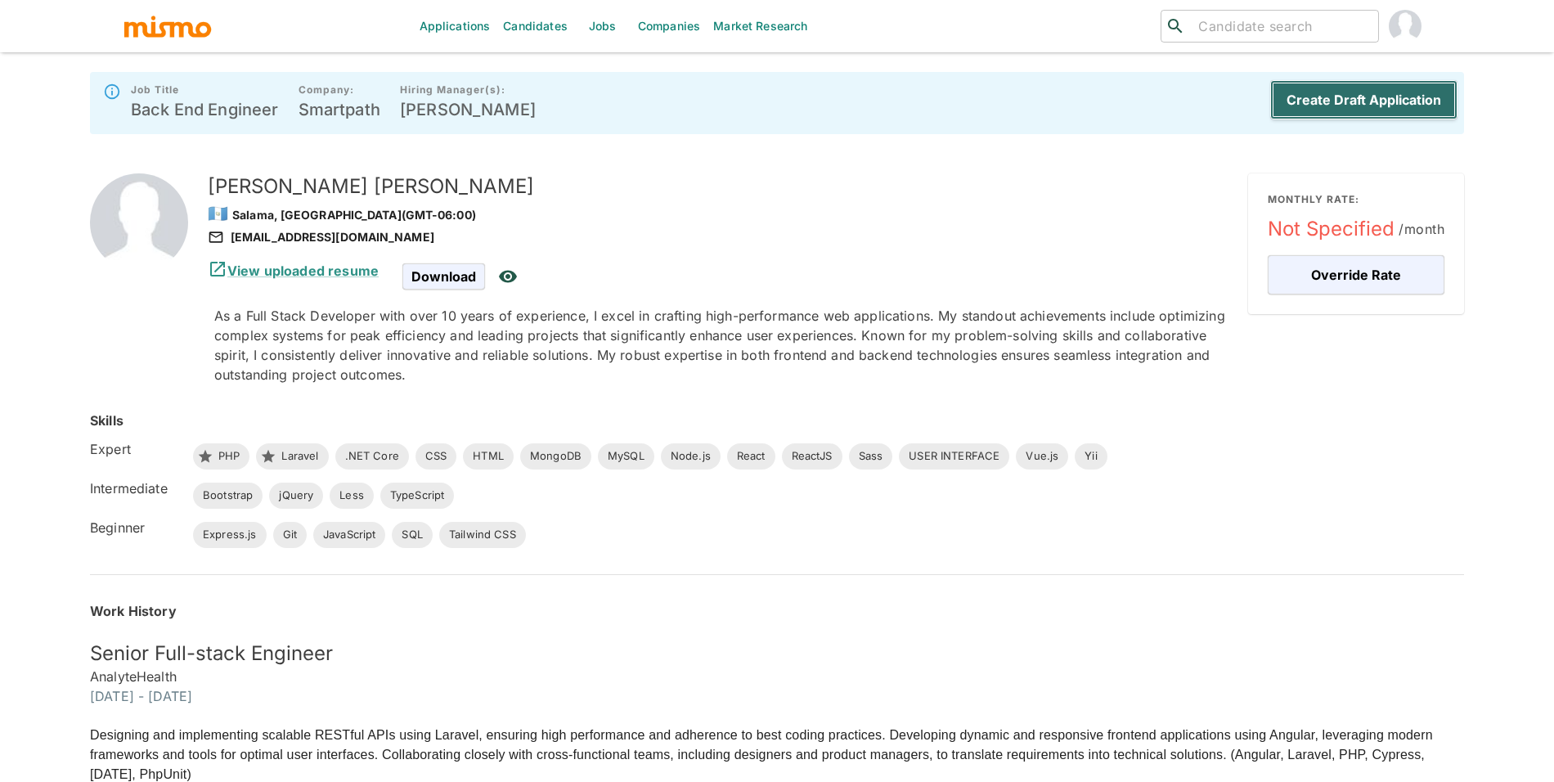
click at [1387, 100] on button "Create Draft Application" at bounding box center [1363, 99] width 187 height 39
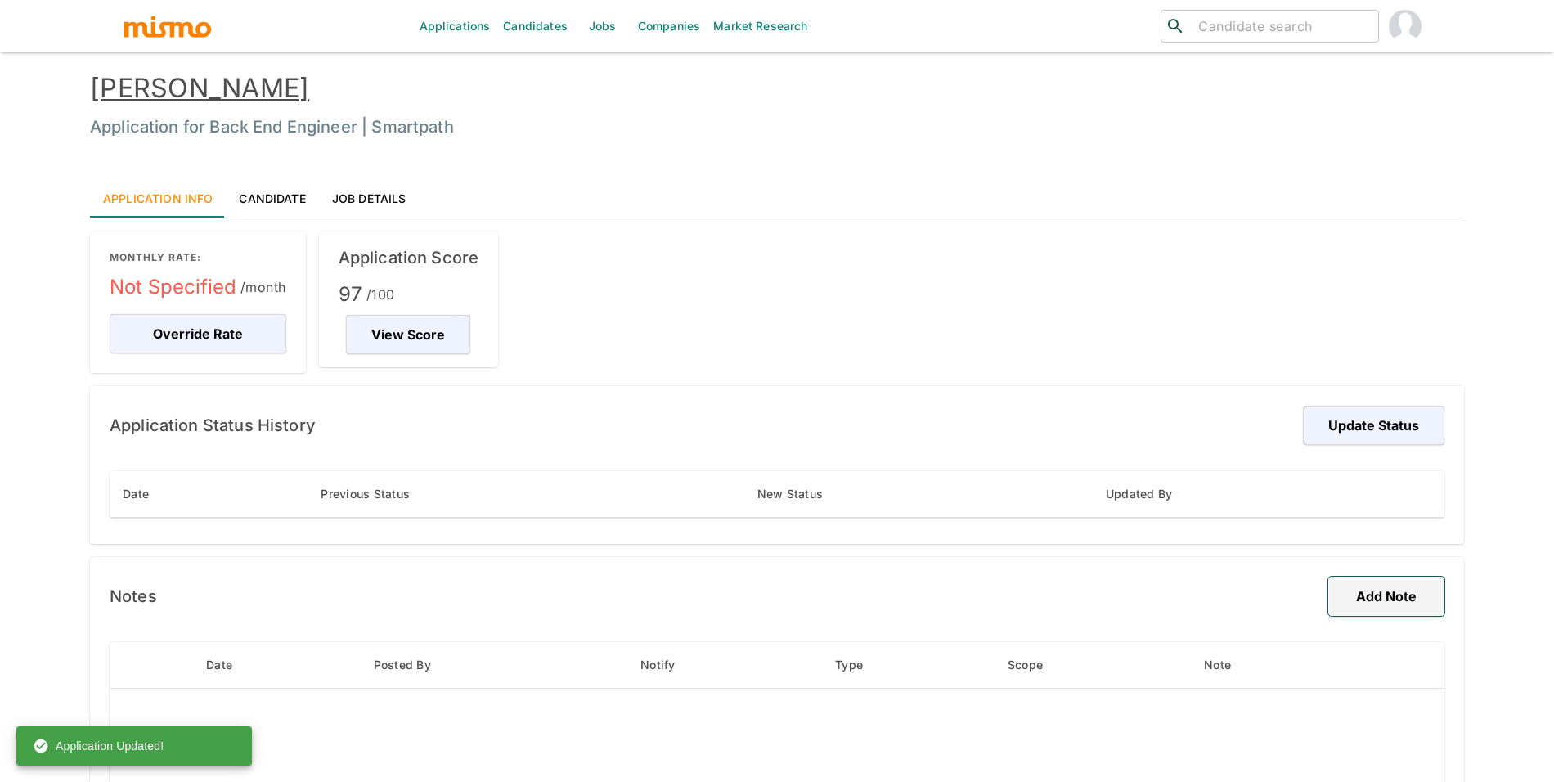
click at [1353, 612] on button "Add Note" at bounding box center [1386, 595] width 116 height 39
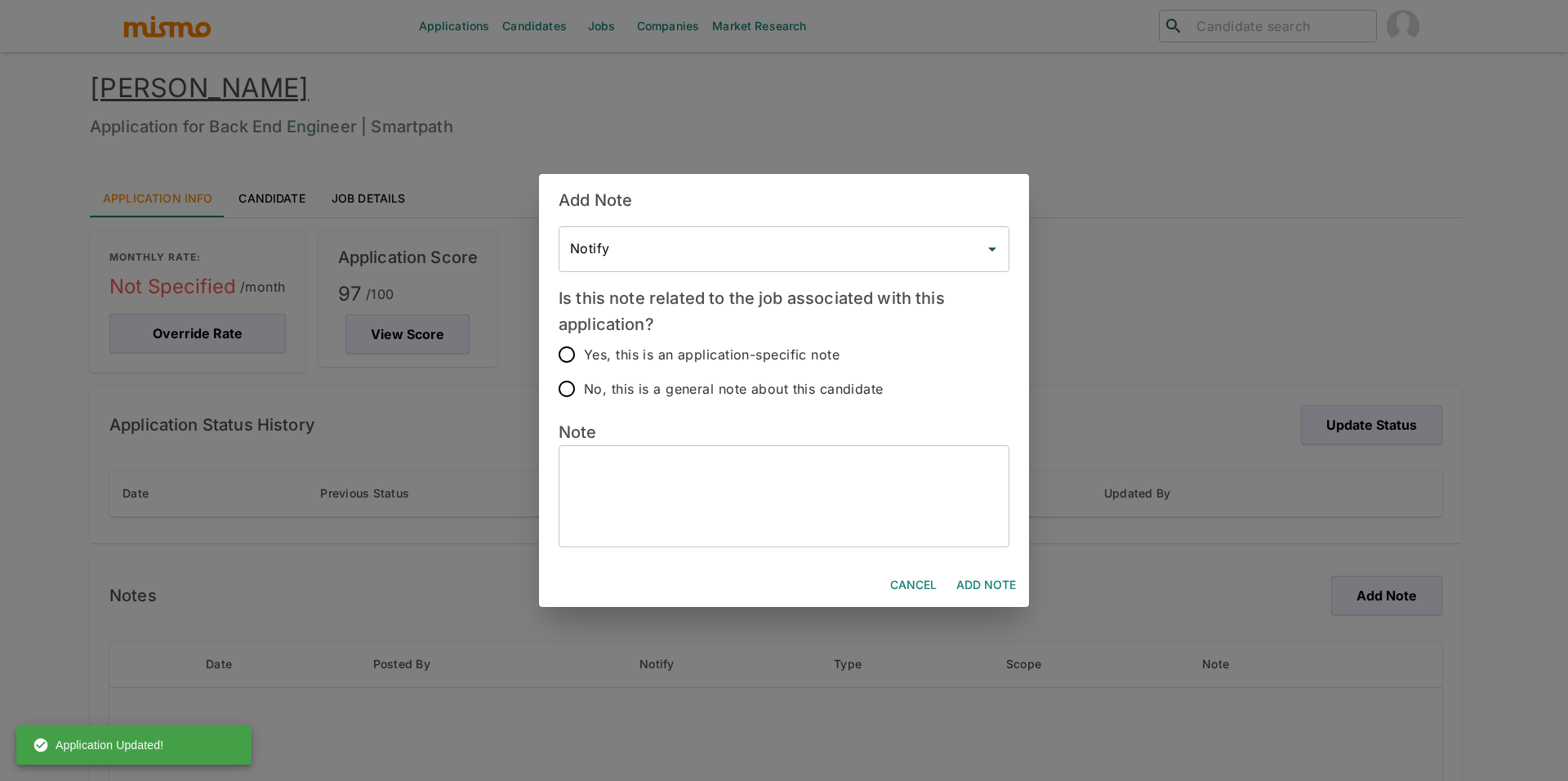
click at [749, 472] on textarea at bounding box center [784, 496] width 427 height 75
paste textarea "Technical Expertise & Role Fit * Laravel: Extensive backend experience (version…"
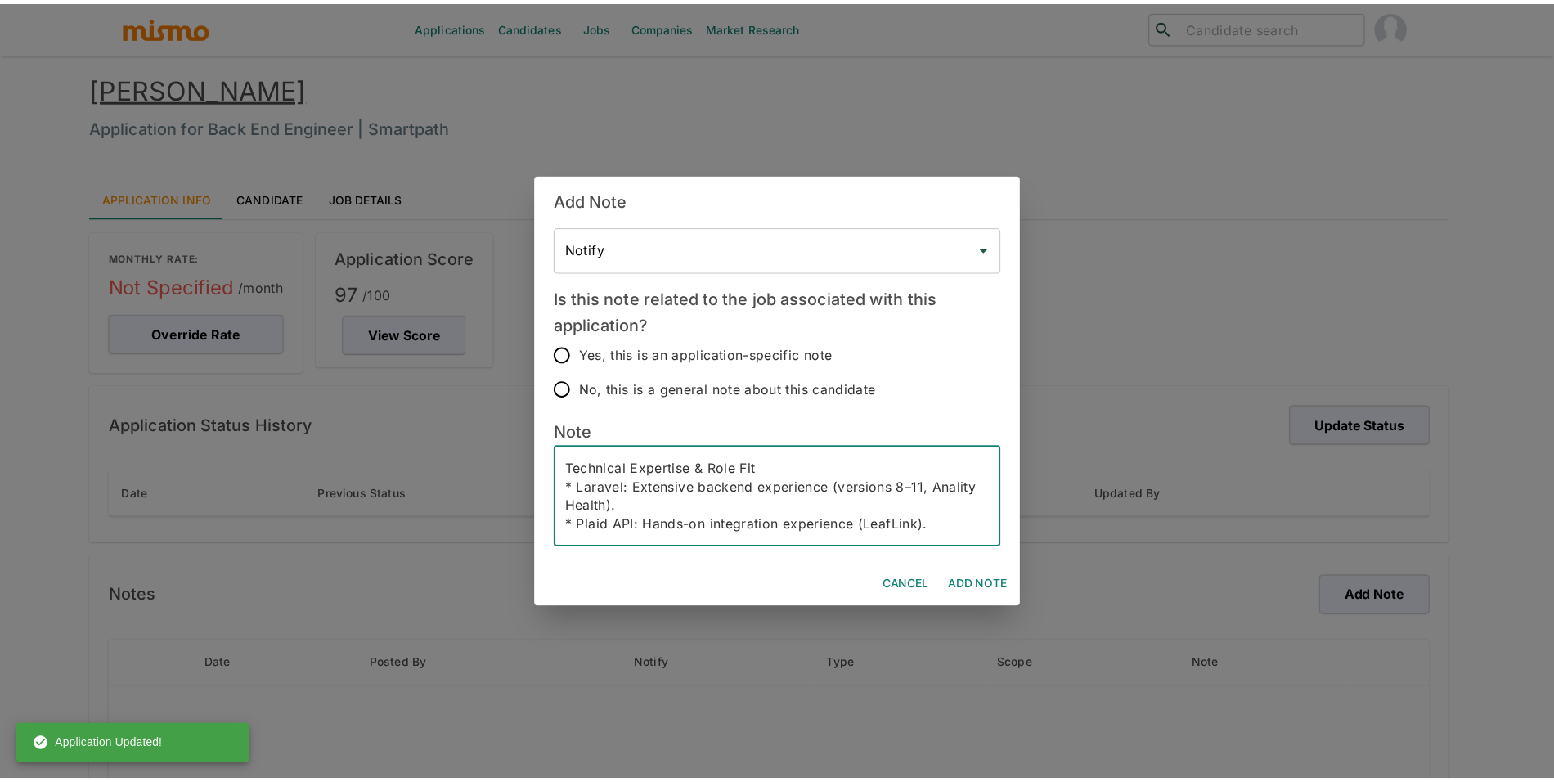
scroll to position [319, 0]
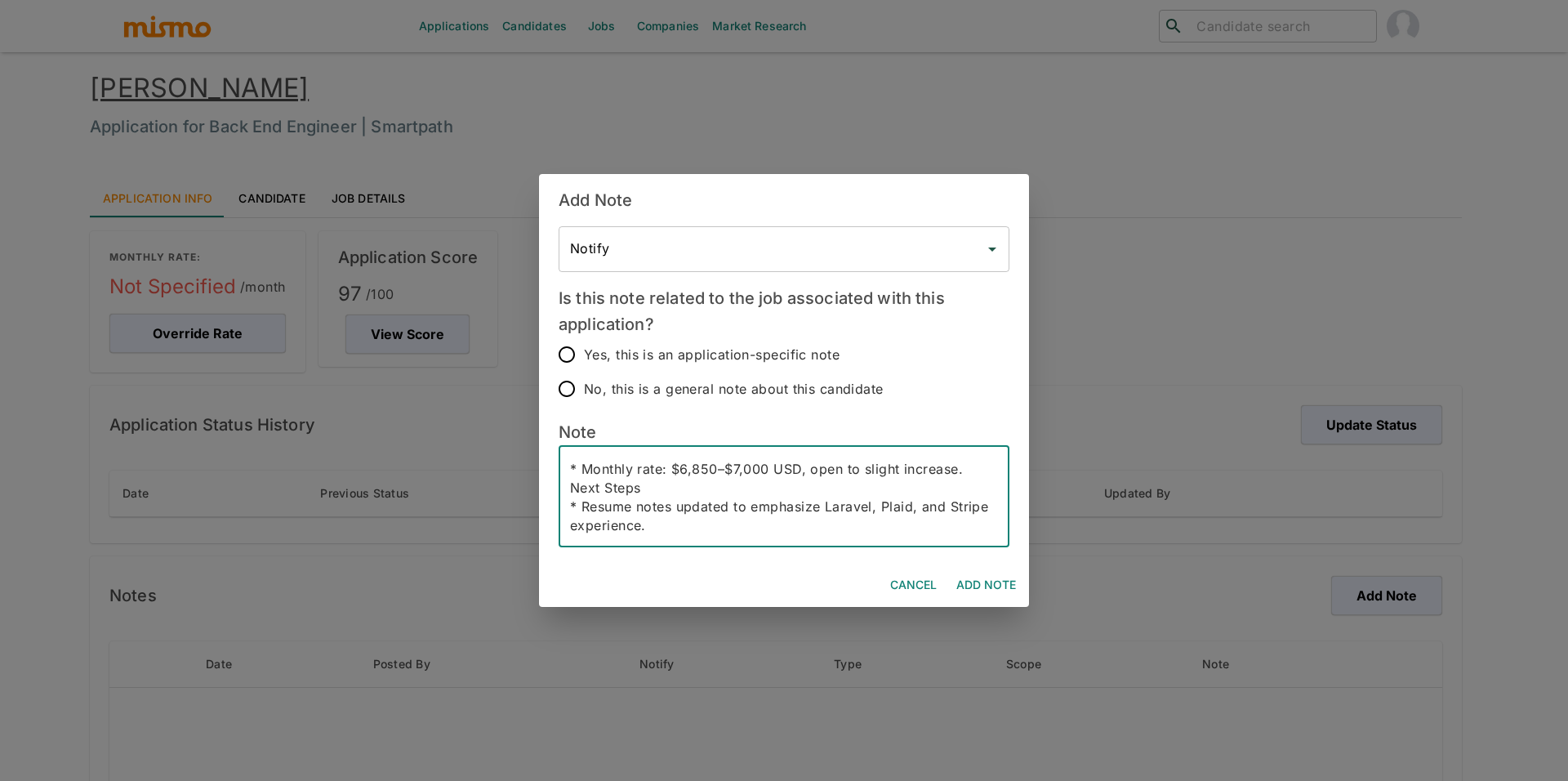
type textarea "Technical Expertise & Role Fit * Laravel: Extensive backend experience (version…"
click at [589, 339] on label "Yes, this is an application-specific note" at bounding box center [716, 355] width 334 height 34
click at [584, 339] on input "Yes, this is an application-specific note" at bounding box center [566, 355] width 34 height 34
radio input "true"
click at [952, 584] on button "Add Note" at bounding box center [986, 585] width 73 height 30
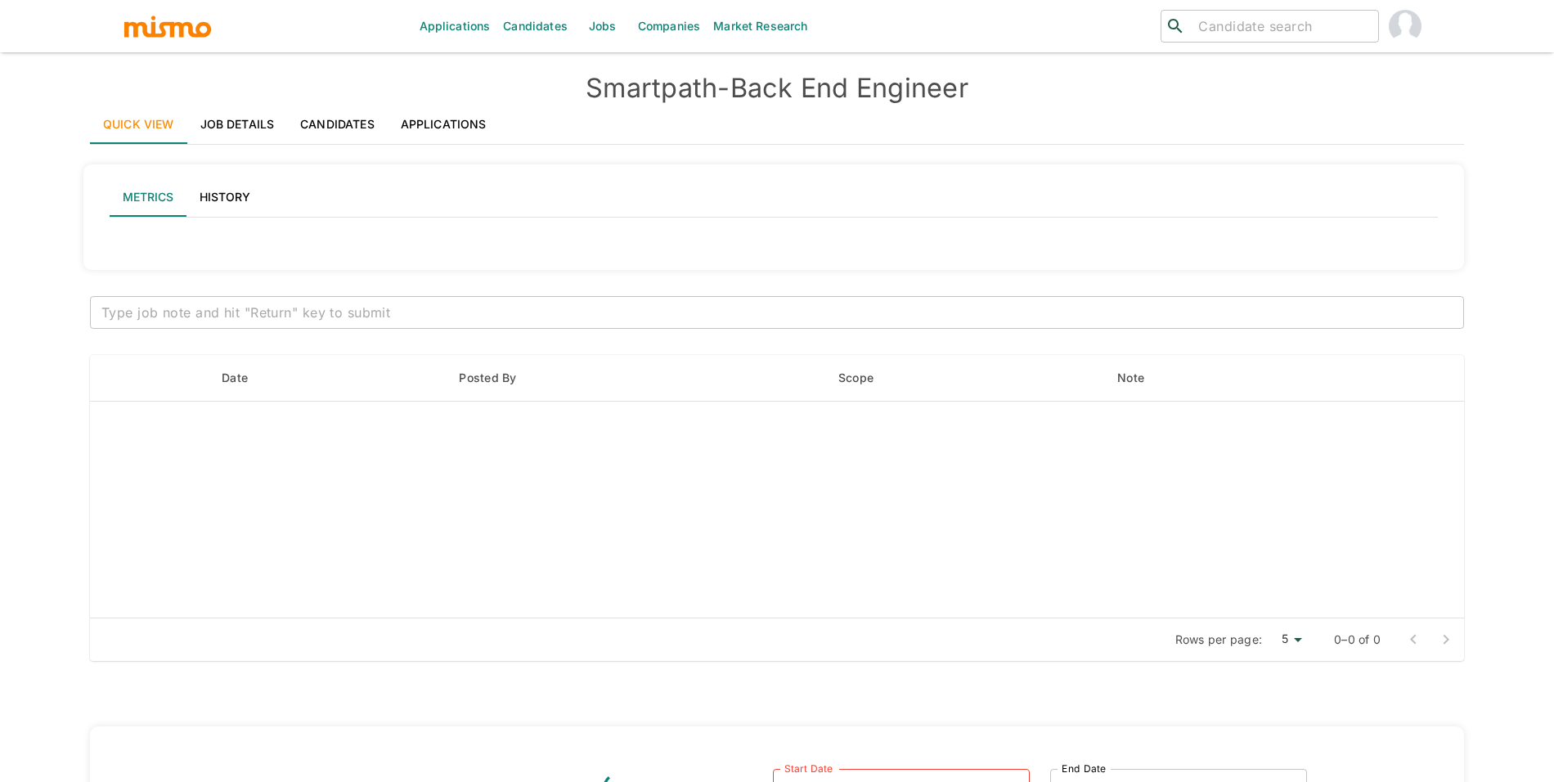
type input "Active statuses"
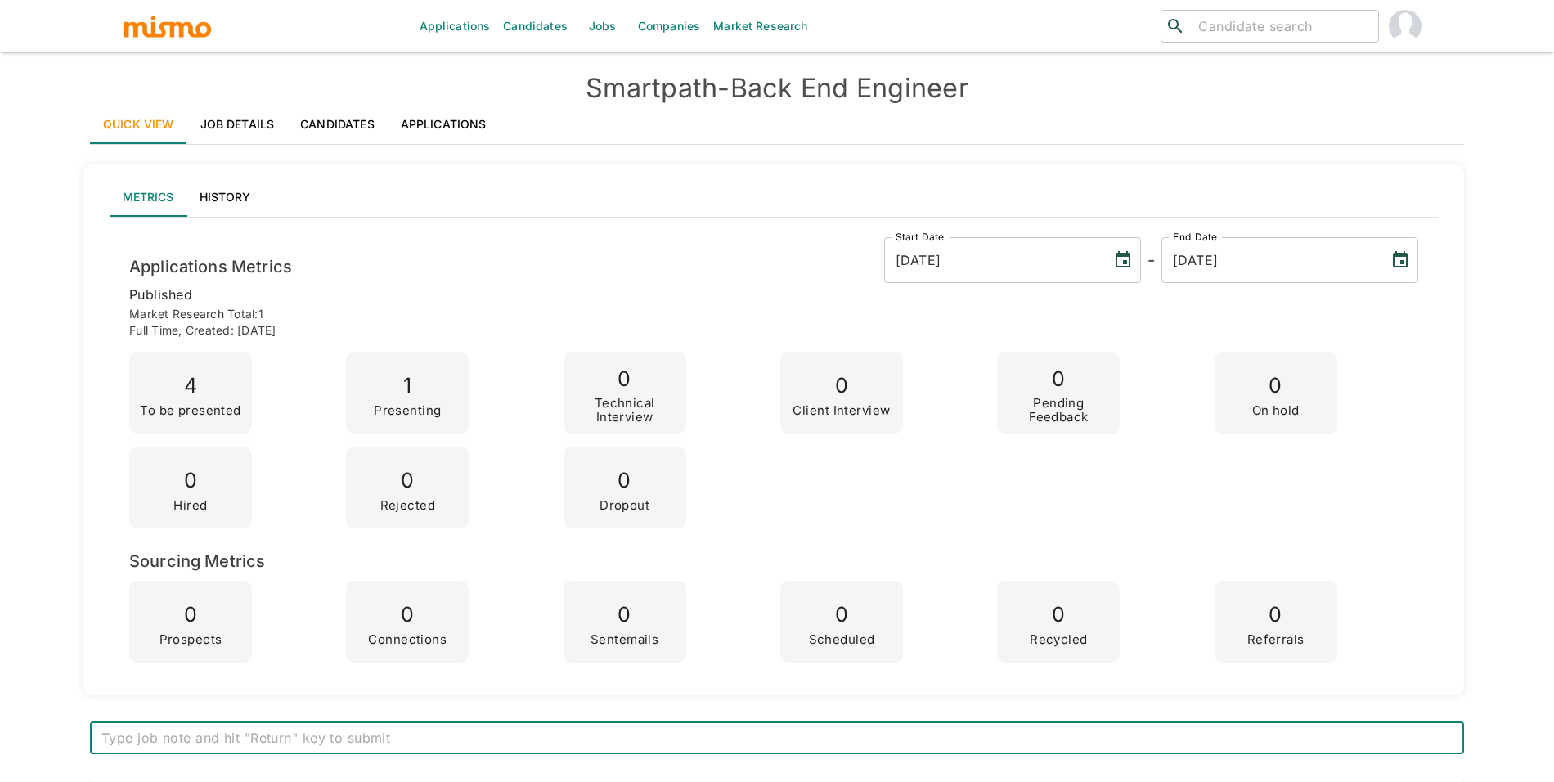
click at [457, 136] on link "Applications" at bounding box center [444, 124] width 112 height 39
